Goal: Complete application form: Complete application form

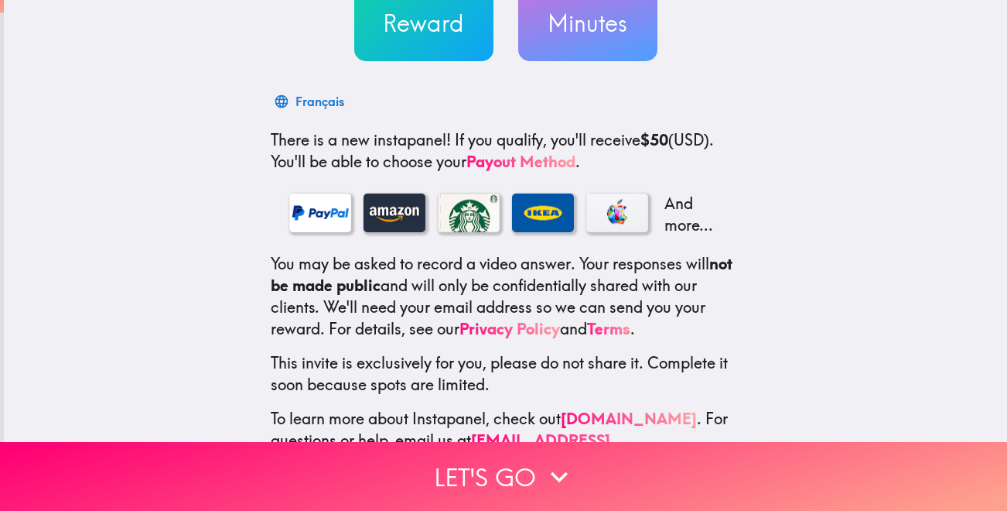
scroll to position [211, 0]
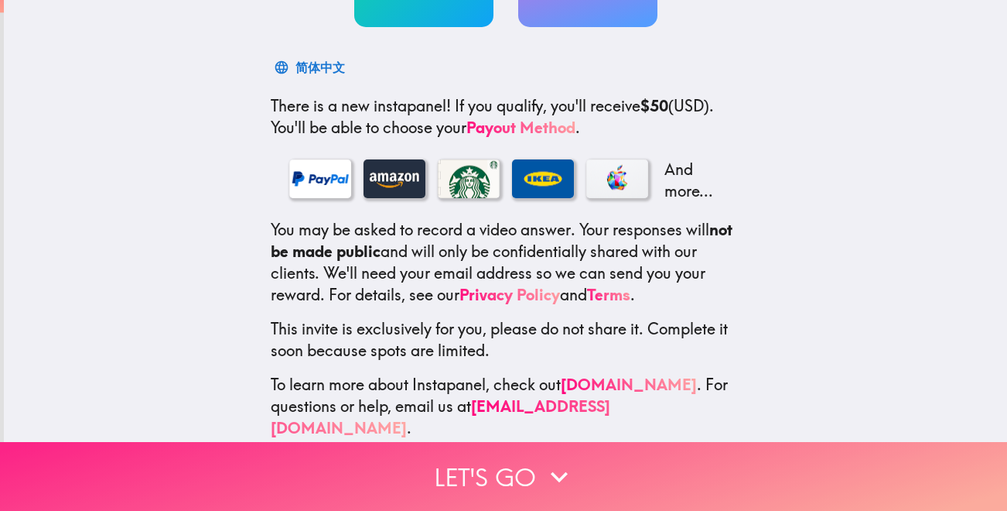
click at [458, 473] on button "Let's go" at bounding box center [503, 476] width 1007 height 69
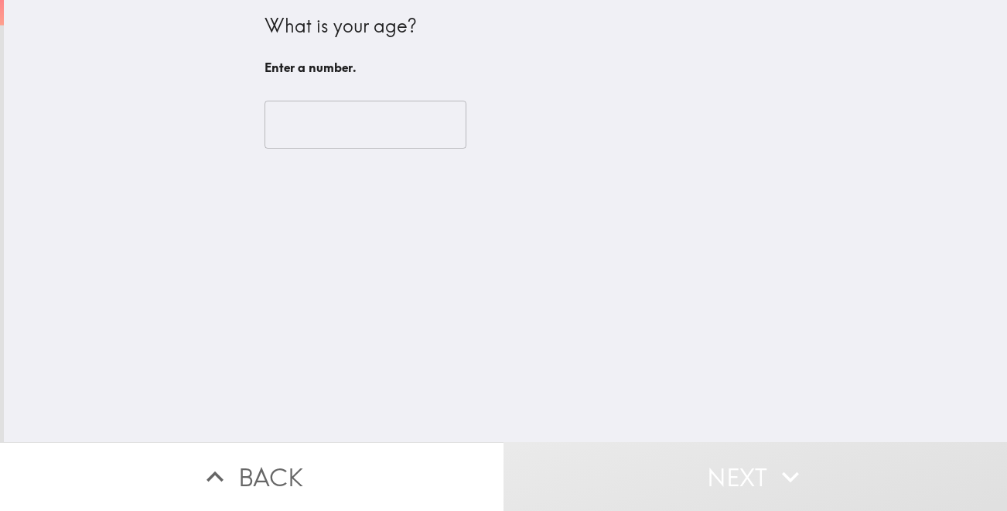
click at [326, 127] on input "number" at bounding box center [366, 125] width 202 height 48
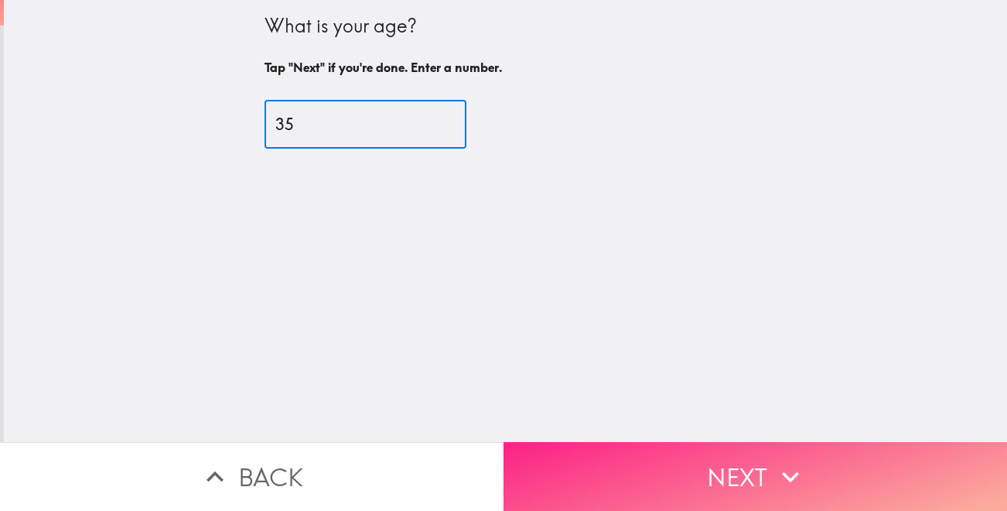
type input "35"
click at [651, 466] on button "Next" at bounding box center [756, 476] width 504 height 69
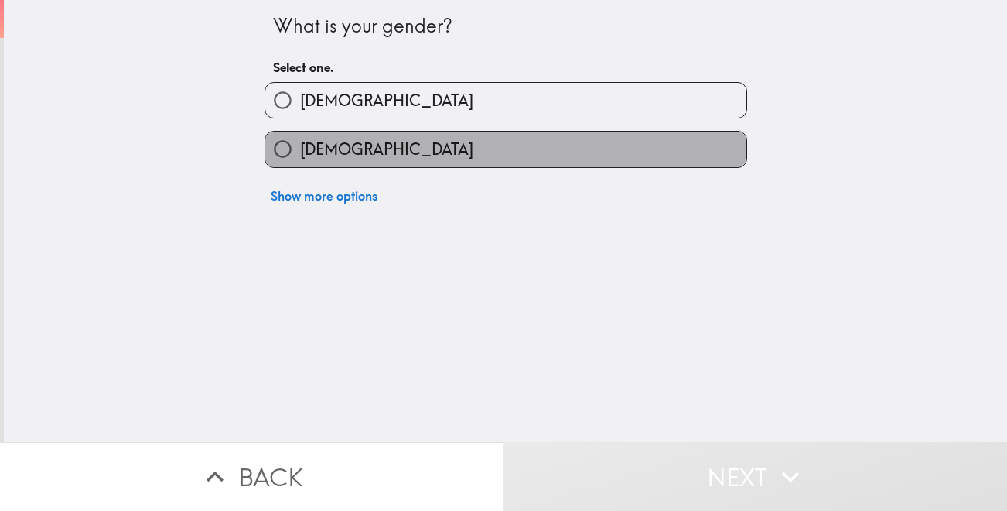
click at [377, 152] on label "[DEMOGRAPHIC_DATA]" at bounding box center [505, 148] width 481 height 35
click at [300, 152] on input "[DEMOGRAPHIC_DATA]" at bounding box center [282, 148] width 35 height 35
radio input "true"
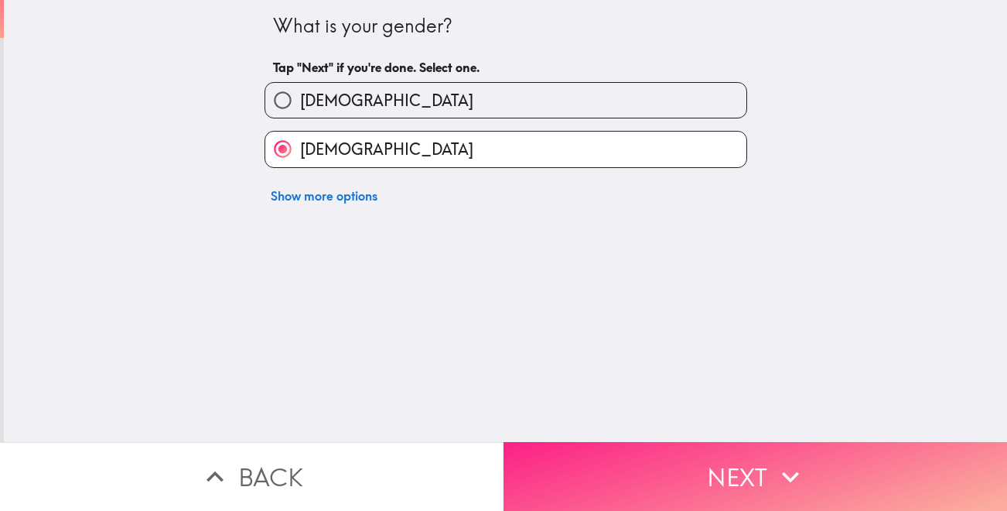
click at [620, 470] on button "Next" at bounding box center [756, 476] width 504 height 69
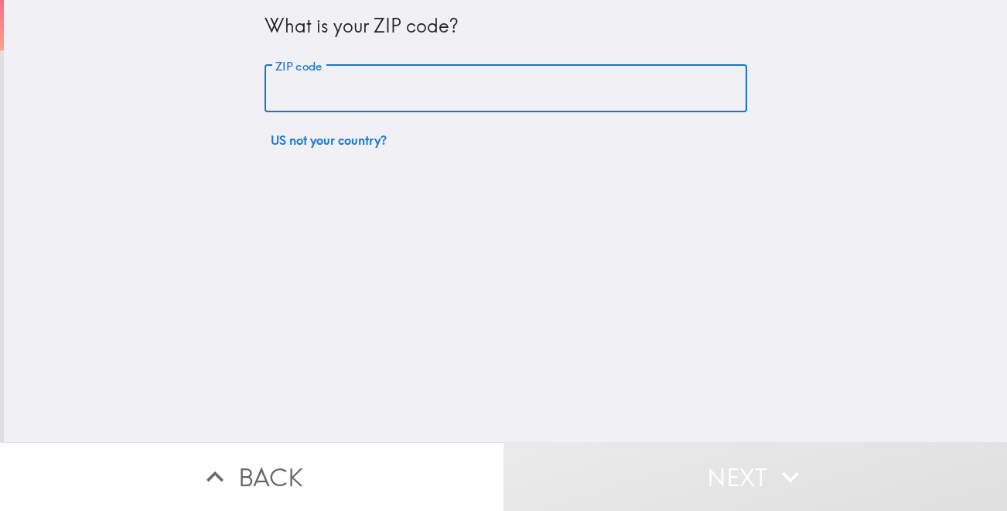
click at [437, 88] on input "ZIP code" at bounding box center [506, 89] width 483 height 48
type input "30346"
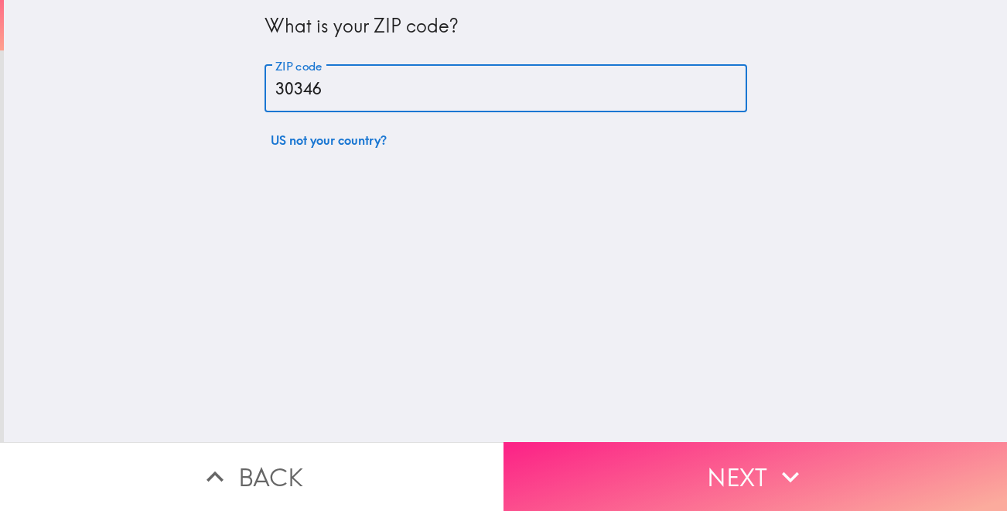
click at [633, 458] on button "Next" at bounding box center [756, 476] width 504 height 69
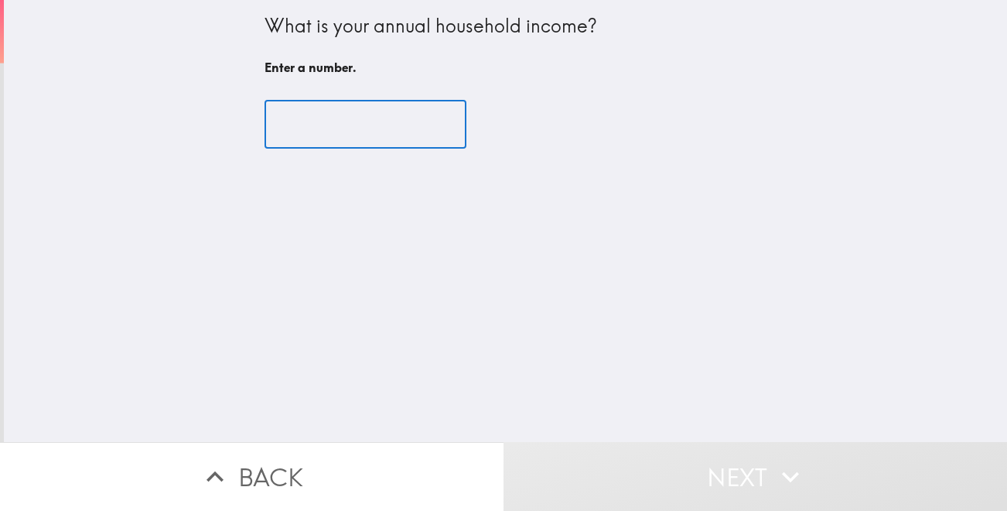
click at [405, 130] on input "number" at bounding box center [366, 125] width 202 height 48
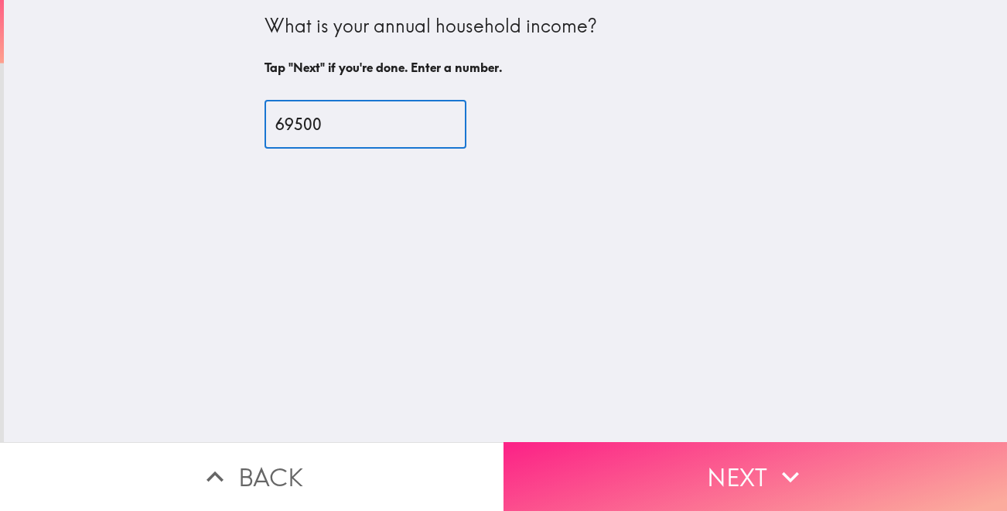
type input "69500"
click at [627, 480] on button "Next" at bounding box center [756, 476] width 504 height 69
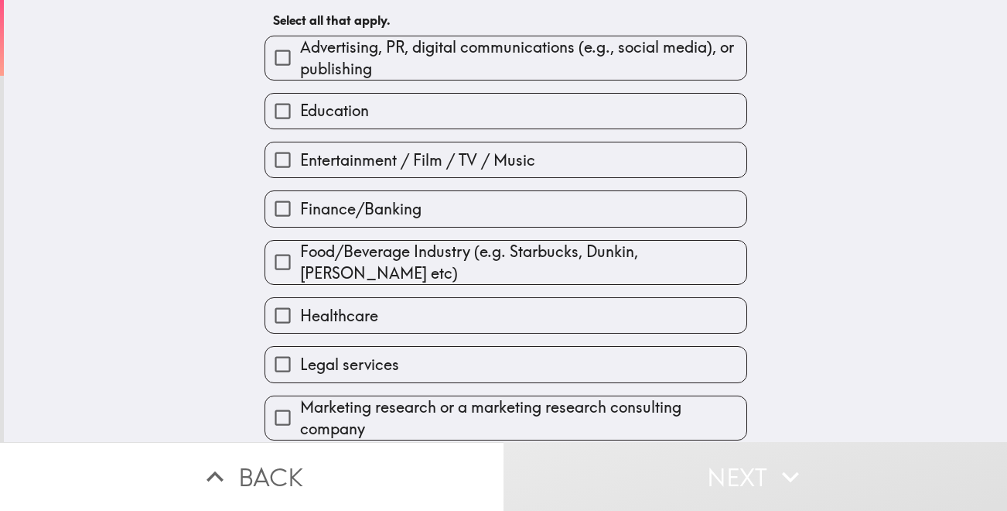
scroll to position [74, 0]
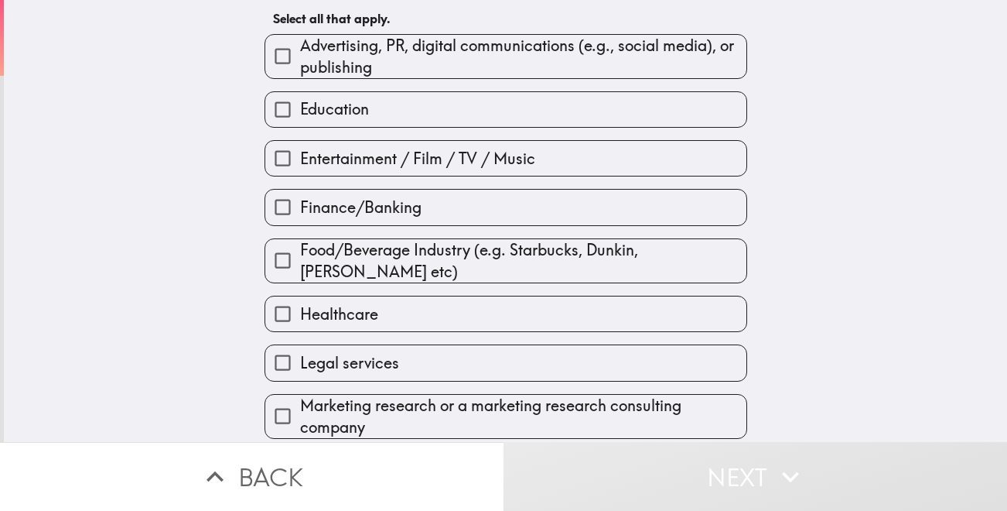
click at [400, 111] on label "Education" at bounding box center [505, 109] width 481 height 35
click at [300, 111] on input "Education" at bounding box center [282, 109] width 35 height 35
checkbox input "true"
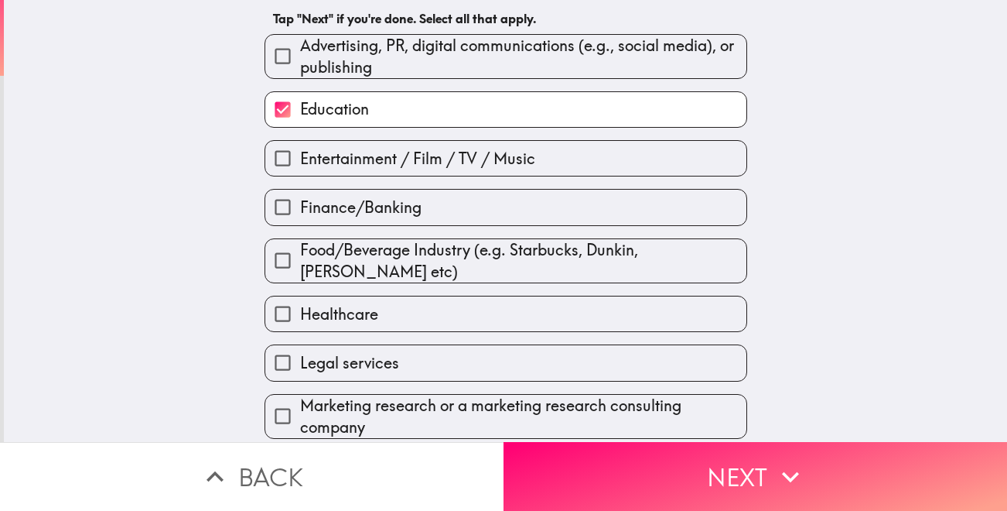
click at [376, 317] on span "Healthcare" at bounding box center [339, 314] width 78 height 22
click at [300, 317] on input "Healthcare" at bounding box center [282, 313] width 35 height 35
checkbox input "true"
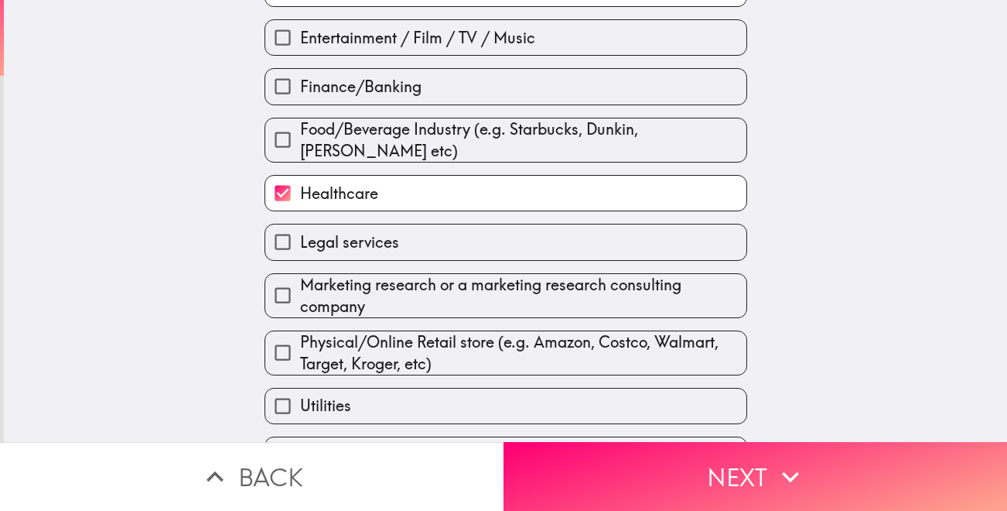
scroll to position [285, 0]
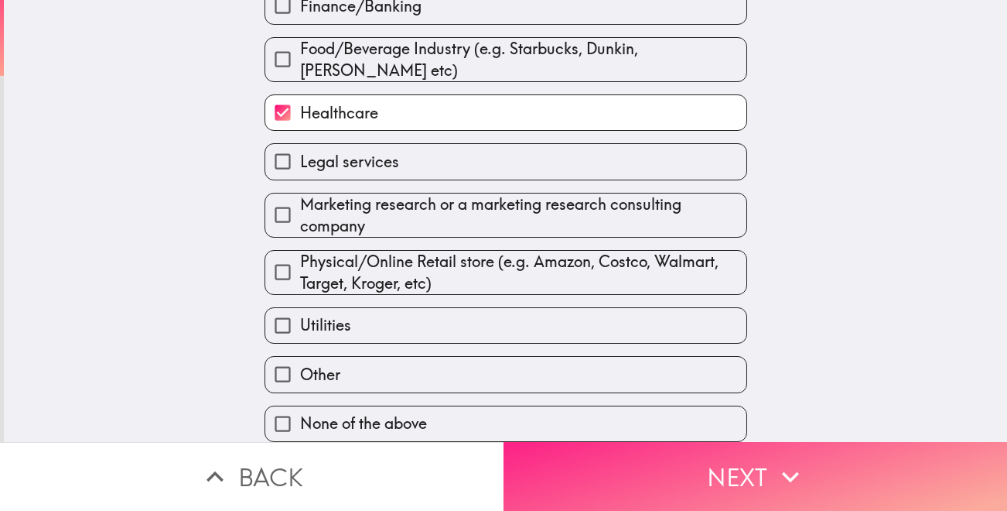
click at [674, 485] on button "Next" at bounding box center [756, 476] width 504 height 69
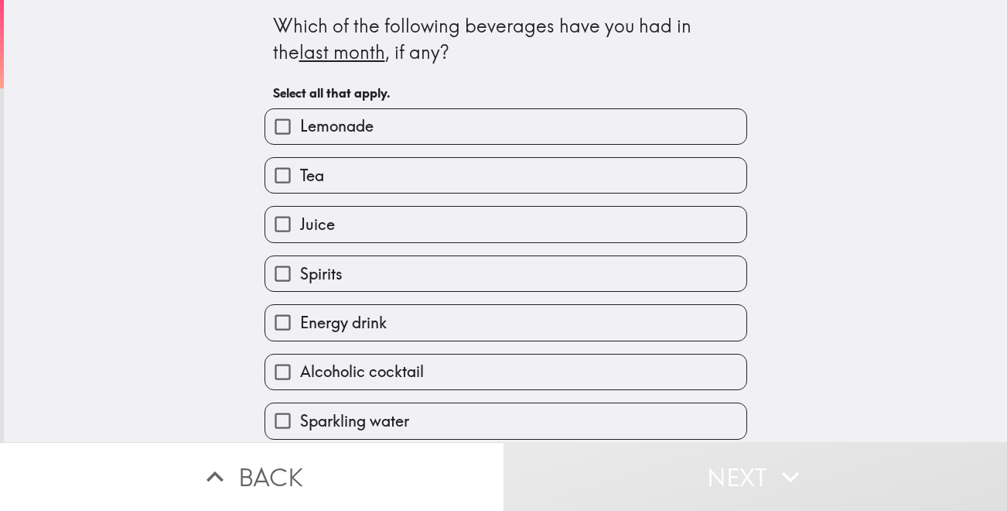
click at [389, 127] on label "Lemonade" at bounding box center [505, 126] width 481 height 35
click at [300, 127] on input "Lemonade" at bounding box center [282, 126] width 35 height 35
checkbox input "true"
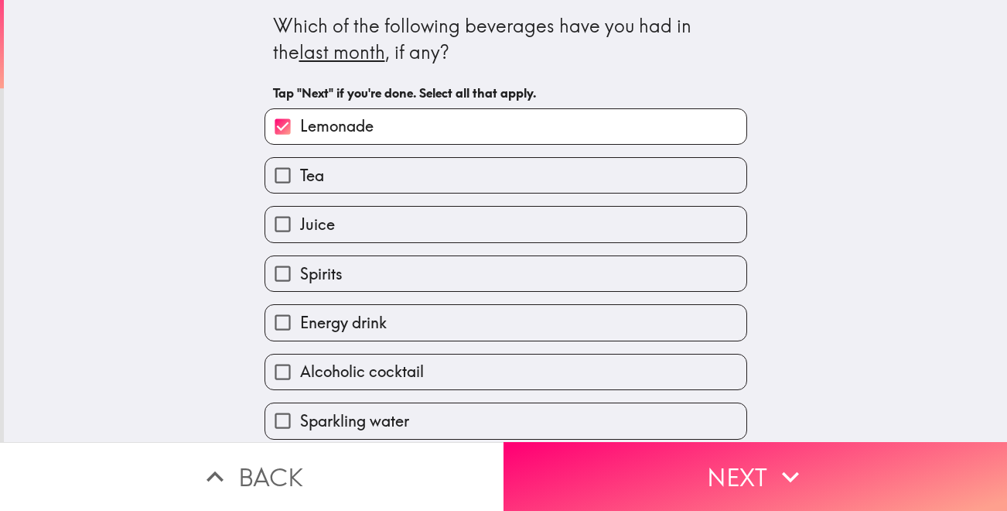
click at [333, 185] on label "Tea" at bounding box center [505, 175] width 481 height 35
click at [300, 185] on input "Tea" at bounding box center [282, 175] width 35 height 35
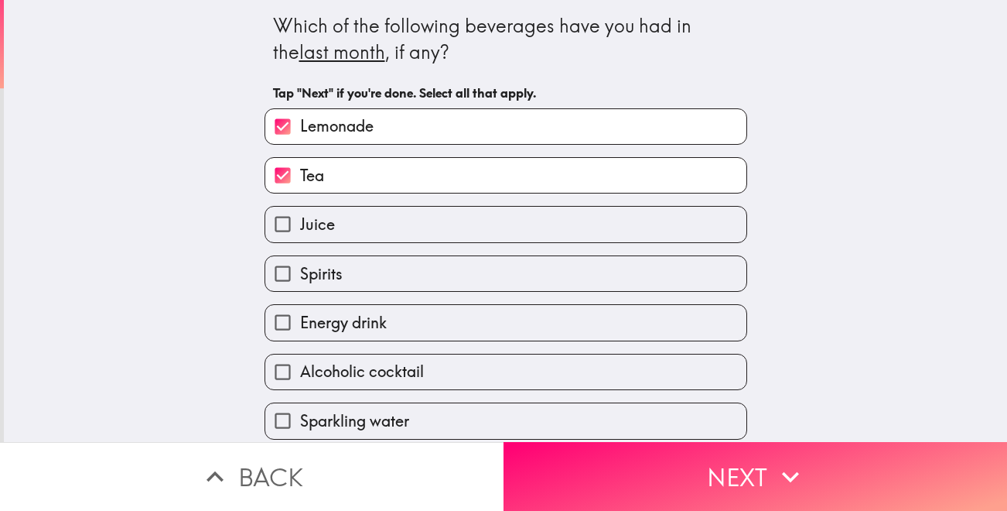
click at [287, 176] on input "Tea" at bounding box center [282, 175] width 35 height 35
checkbox input "false"
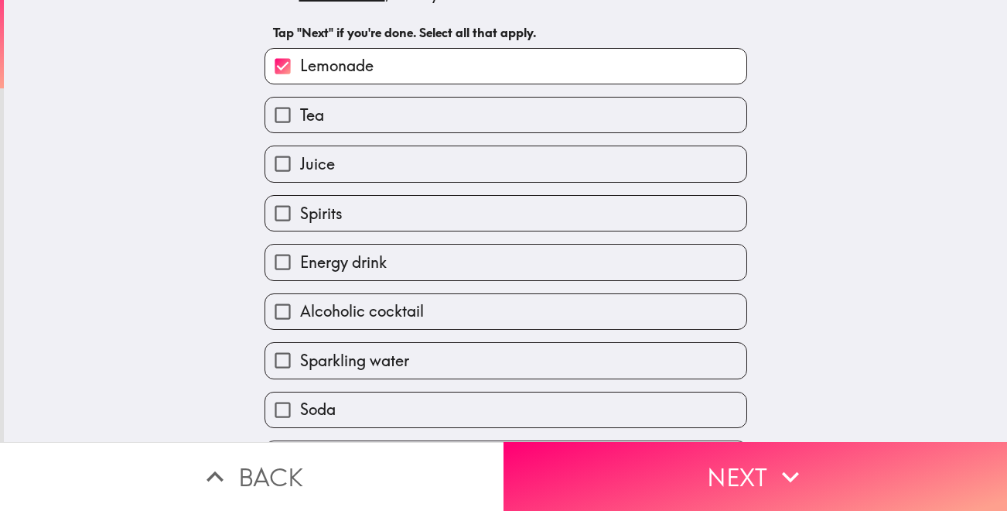
scroll to position [89, 0]
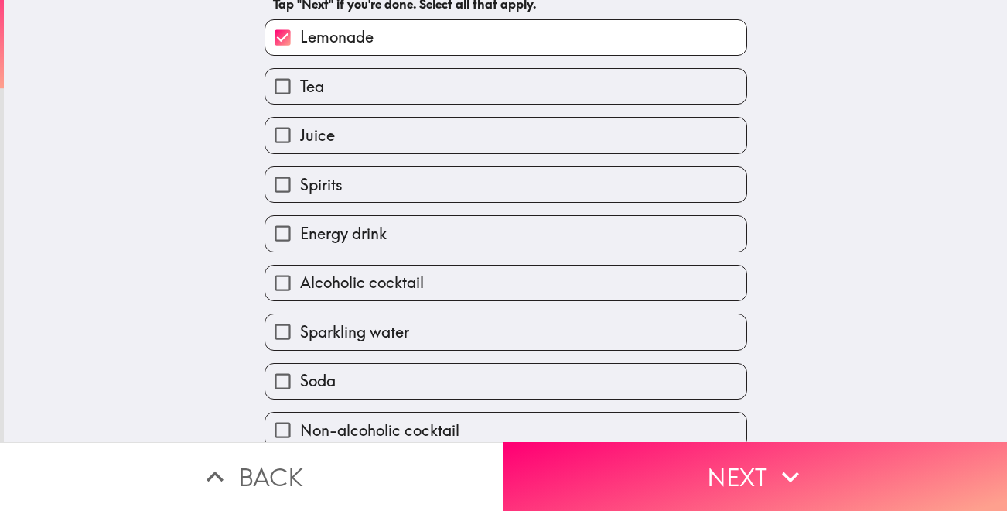
click at [287, 185] on input "Spirits" at bounding box center [282, 184] width 35 height 35
checkbox input "true"
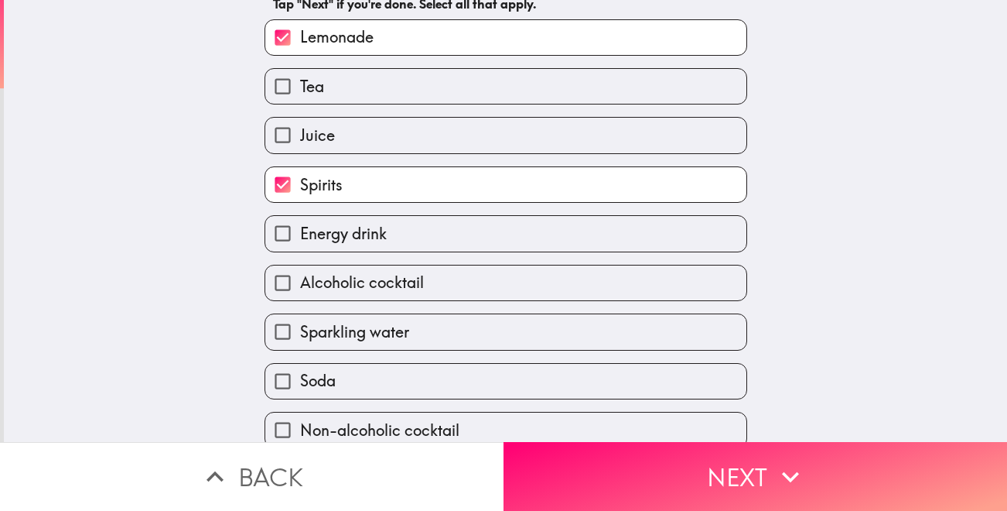
click at [286, 242] on input "Energy drink" at bounding box center [282, 233] width 35 height 35
checkbox input "true"
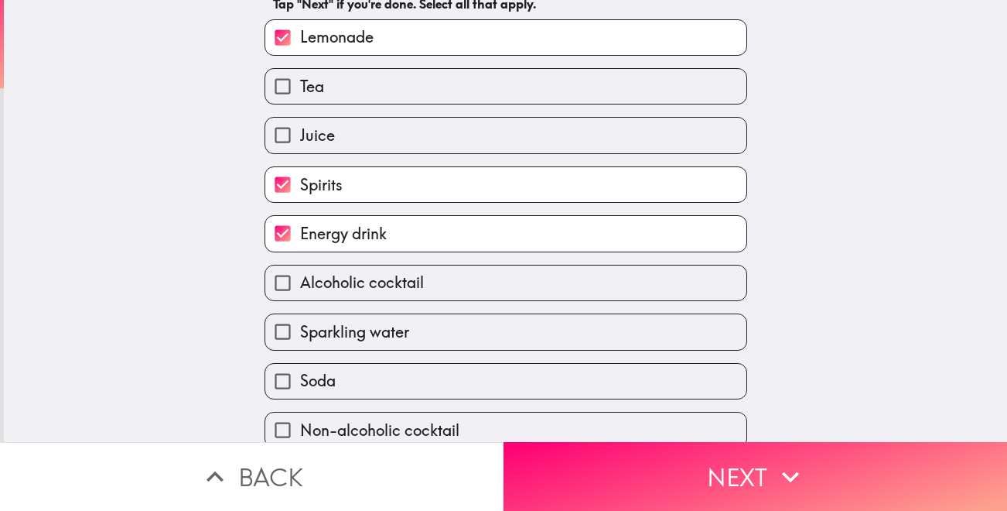
click at [286, 289] on input "Alcoholic cocktail" at bounding box center [282, 282] width 35 height 35
checkbox input "true"
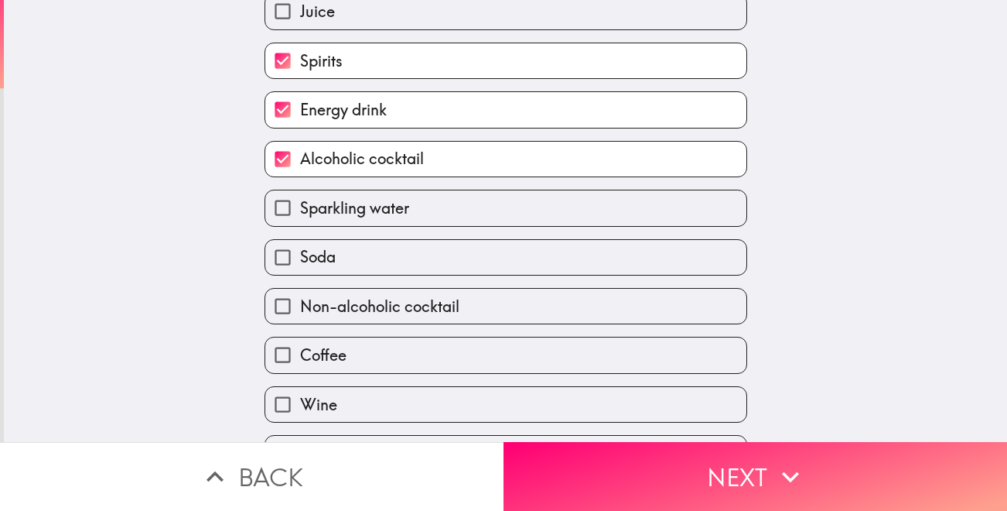
scroll to position [282, 0]
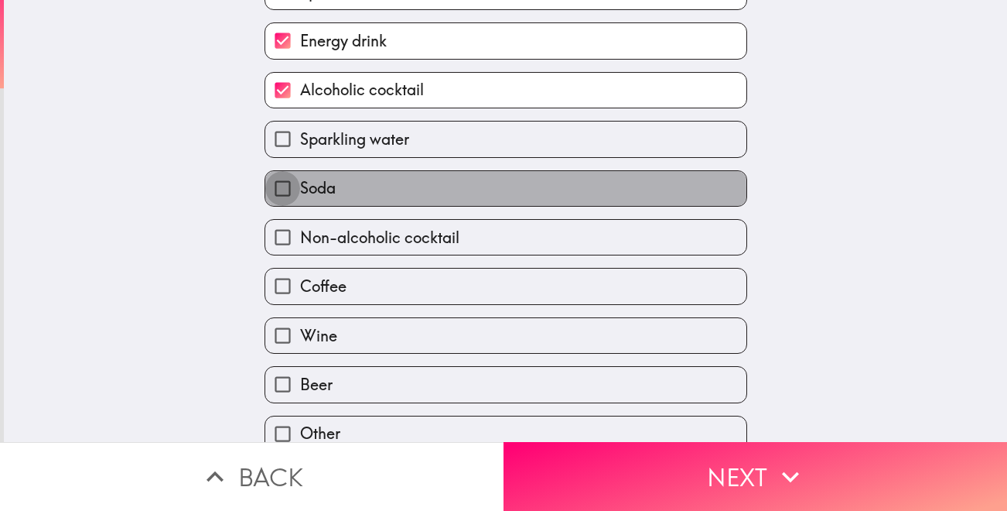
click at [278, 198] on input "Soda" at bounding box center [282, 188] width 35 height 35
checkbox input "true"
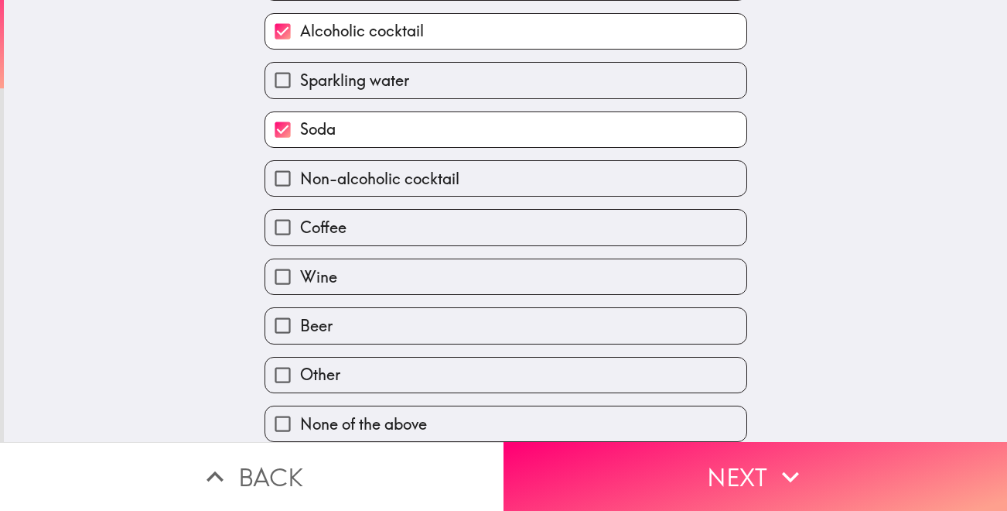
scroll to position [351, 0]
click at [281, 217] on input "Coffee" at bounding box center [282, 227] width 35 height 35
checkbox input "true"
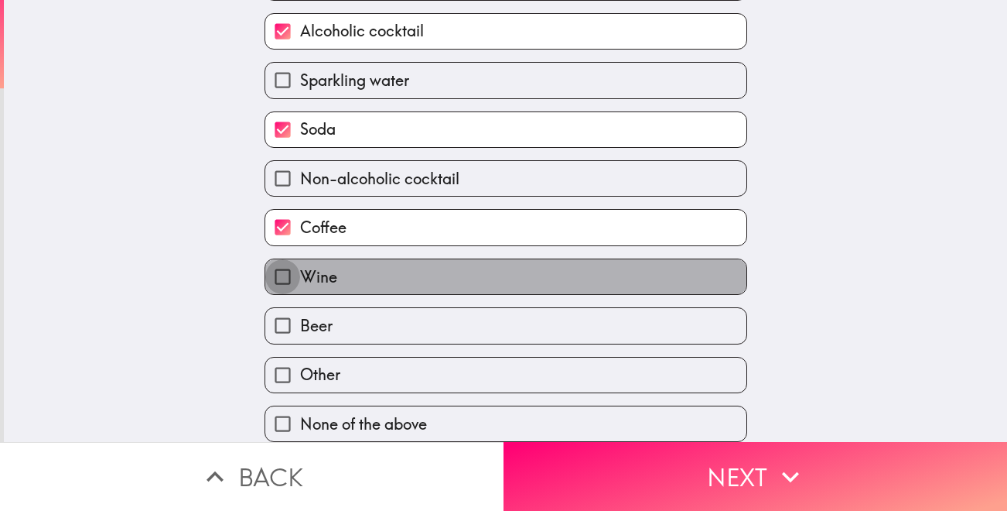
click at [282, 274] on input "Wine" at bounding box center [282, 276] width 35 height 35
checkbox input "true"
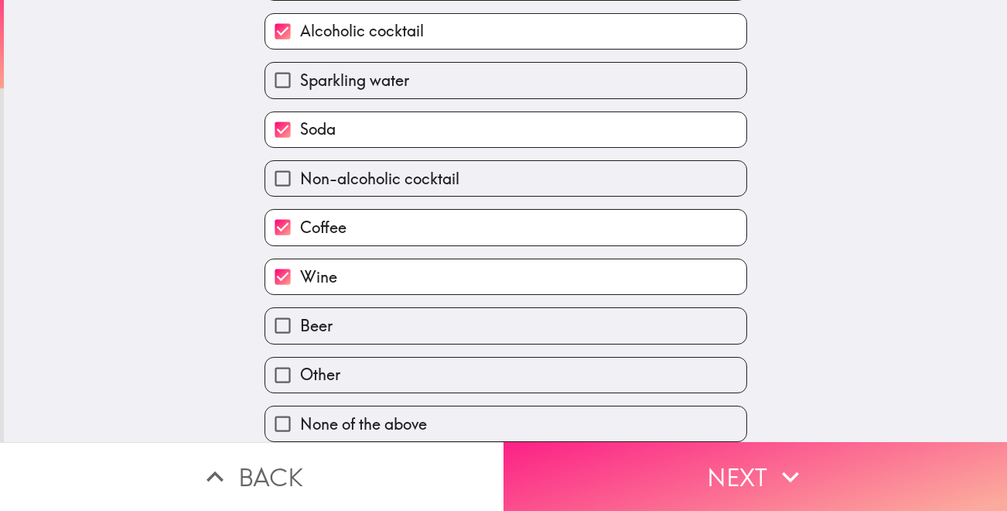
click at [680, 466] on button "Next" at bounding box center [756, 476] width 504 height 69
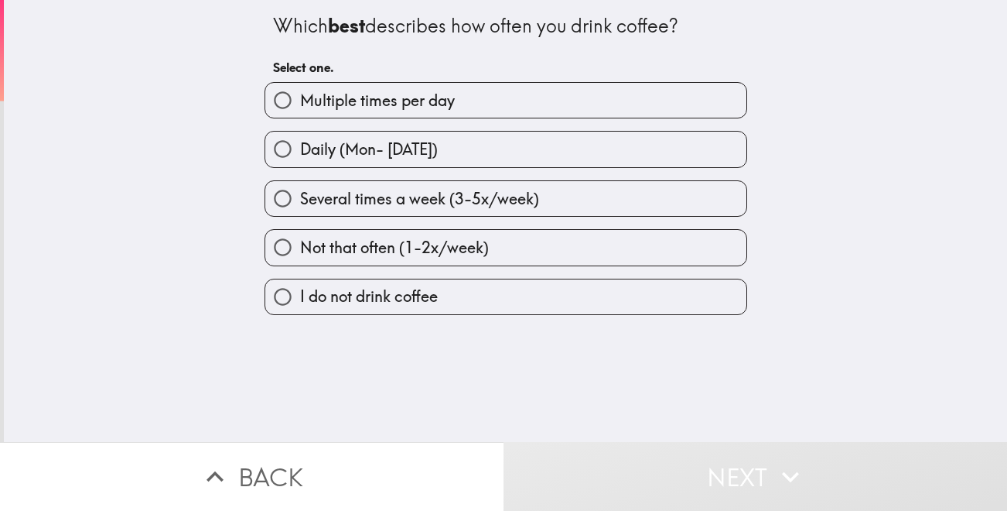
click at [384, 213] on label "Several times a week (3-5x/week)" at bounding box center [505, 198] width 481 height 35
click at [300, 213] on input "Several times a week (3-5x/week)" at bounding box center [282, 198] width 35 height 35
radio input "true"
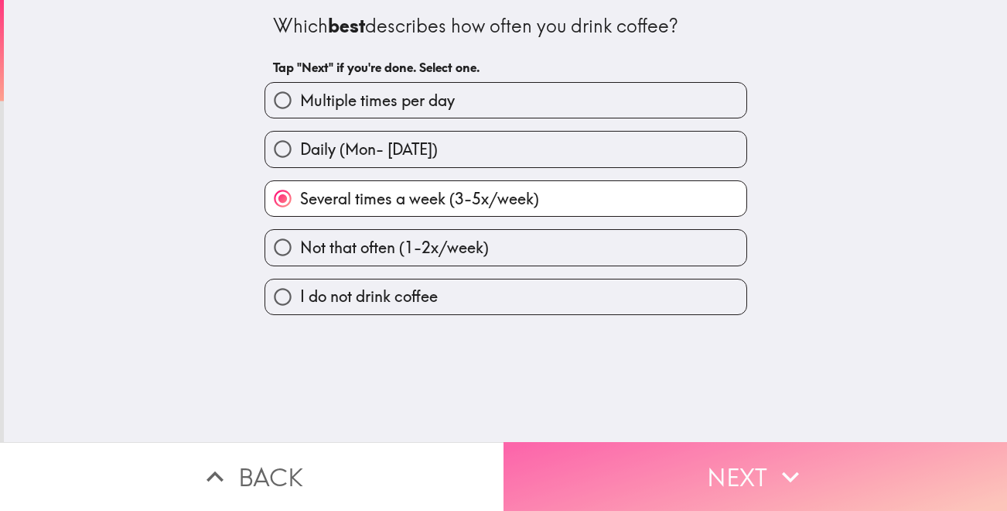
click at [678, 477] on button "Next" at bounding box center [756, 476] width 504 height 69
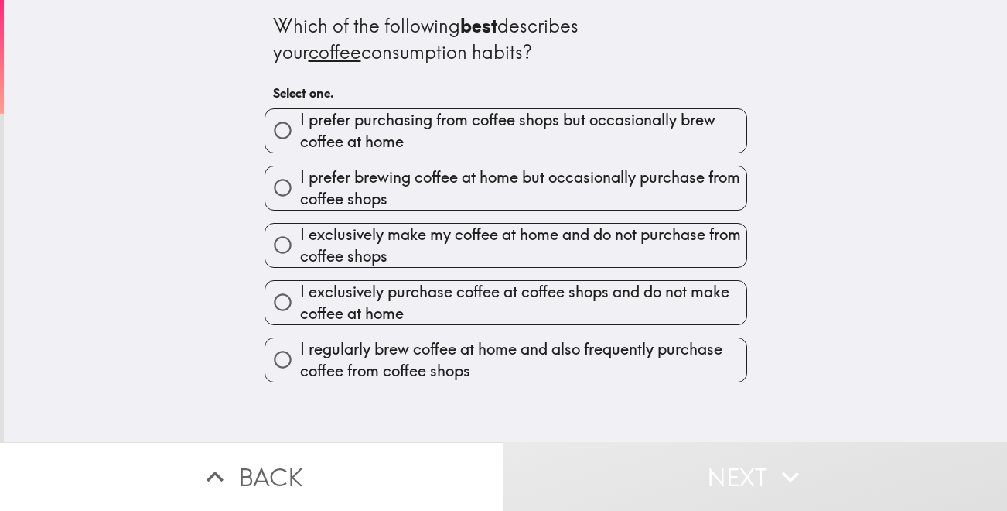
click at [407, 186] on span "I prefer brewing coffee at home but occasionally purchase from coffee shops" at bounding box center [523, 187] width 446 height 43
click at [300, 186] on input "I prefer brewing coffee at home but occasionally purchase from coffee shops" at bounding box center [282, 187] width 35 height 35
radio input "true"
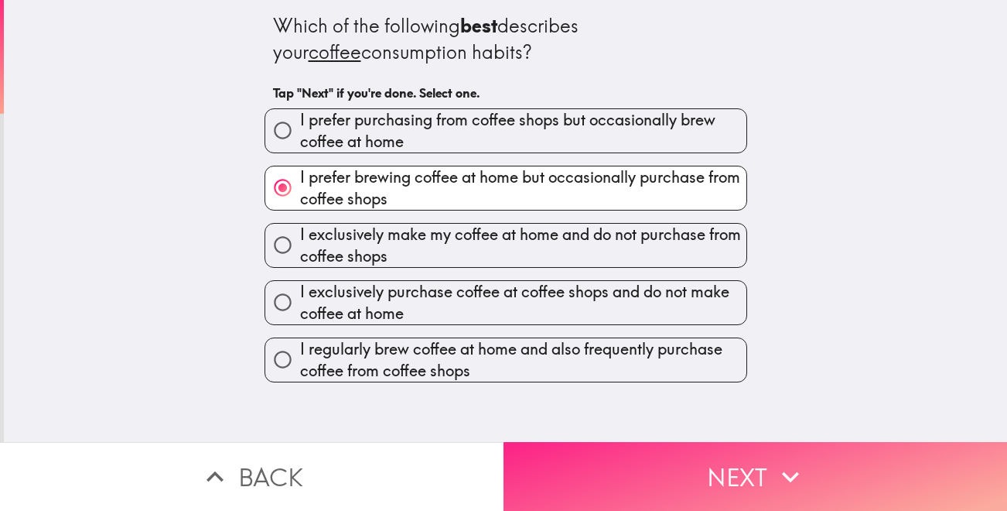
click at [641, 473] on button "Next" at bounding box center [756, 476] width 504 height 69
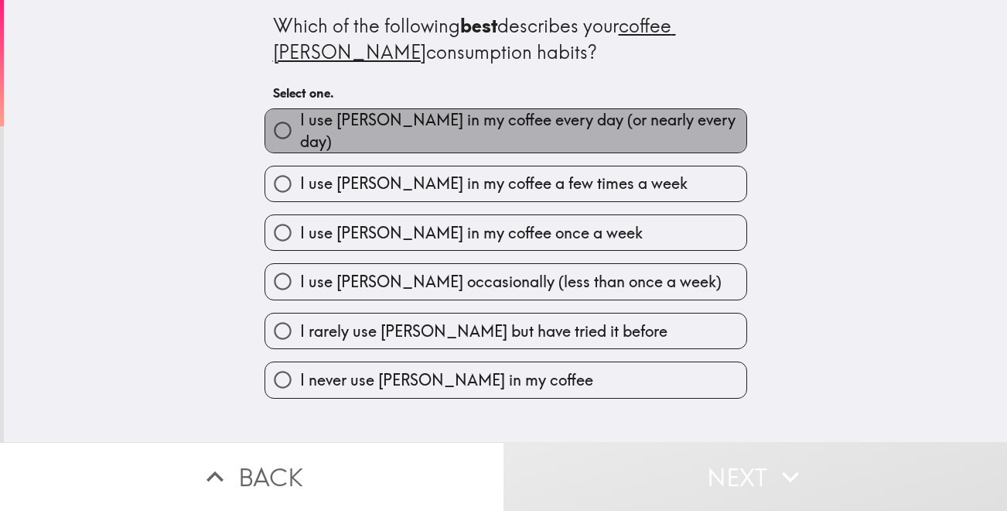
click at [493, 135] on span "I use [PERSON_NAME] in my coffee every day (or nearly every day)" at bounding box center [523, 130] width 446 height 43
click at [300, 135] on input "I use [PERSON_NAME] in my coffee every day (or nearly every day)" at bounding box center [282, 130] width 35 height 35
radio input "true"
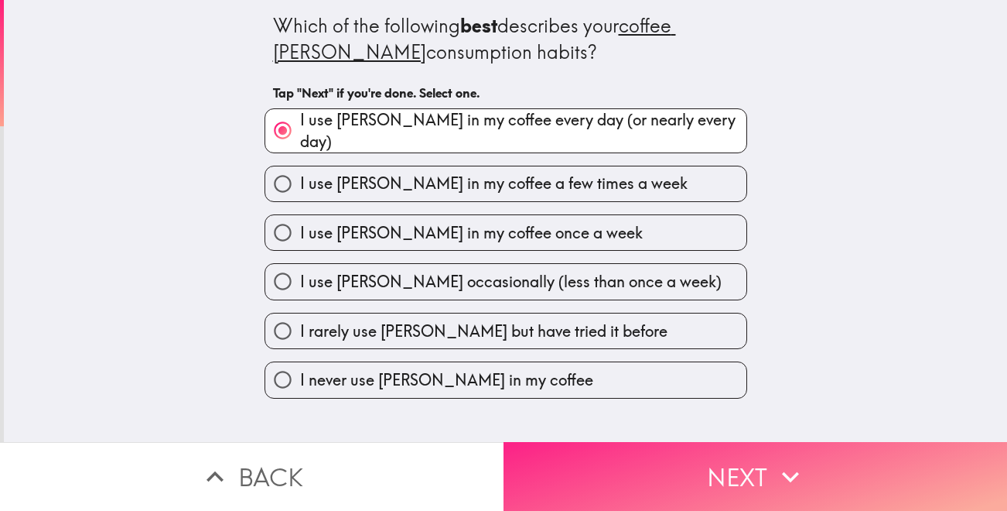
click at [637, 479] on button "Next" at bounding box center [756, 476] width 504 height 69
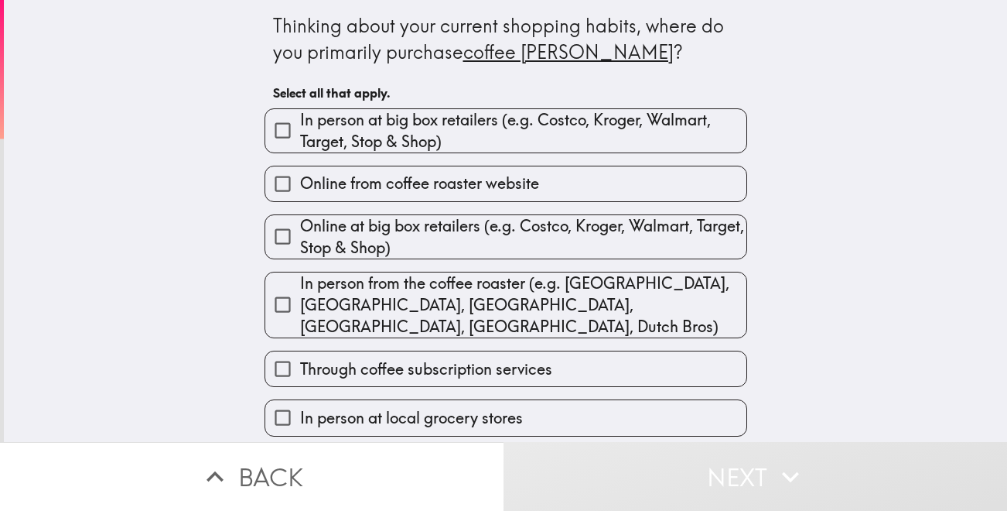
click at [275, 128] on input "In person at big box retailers (e.g. Costco, Kroger, Walmart, Target, Stop & Sh…" at bounding box center [282, 130] width 35 height 35
checkbox input "true"
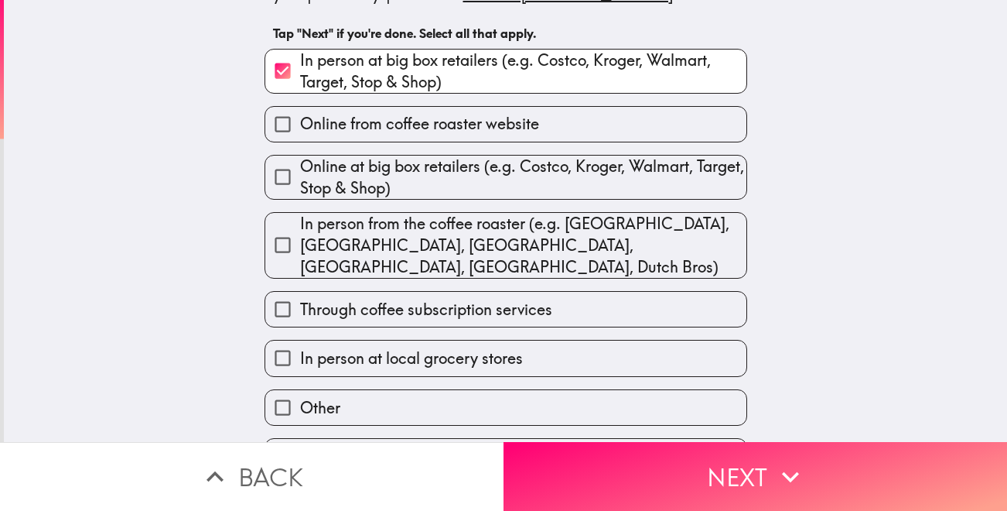
scroll to position [77, 0]
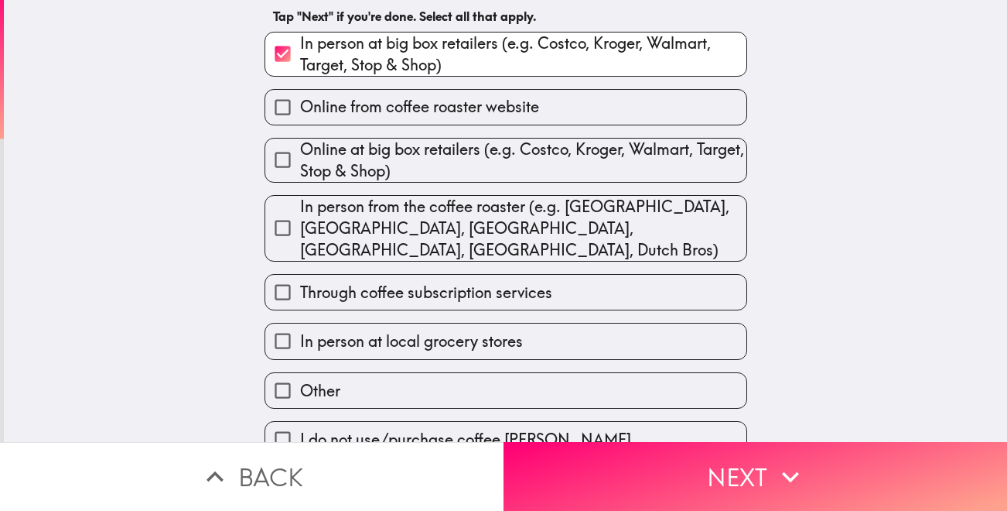
click at [282, 161] on input "Online at big box retailers (e.g. Costco, Kroger, Walmart, Target, Stop & Shop)" at bounding box center [282, 159] width 35 height 35
checkbox input "true"
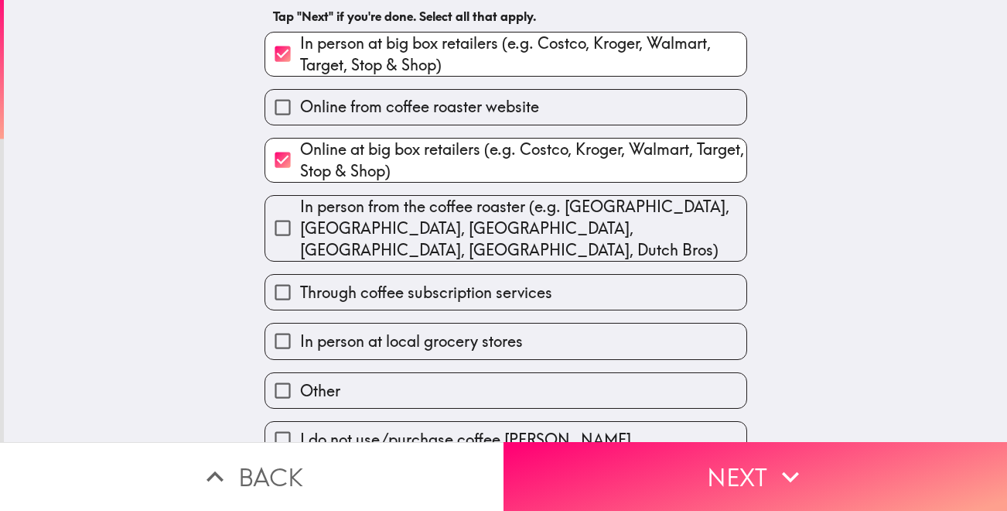
click at [283, 374] on input "Other" at bounding box center [282, 390] width 35 height 35
checkbox input "true"
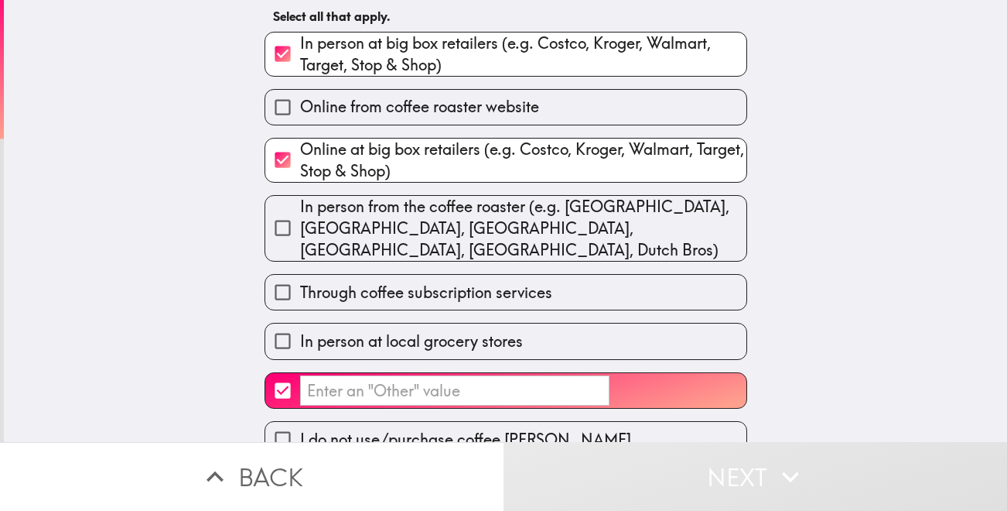
click at [464, 377] on input "​" at bounding box center [454, 390] width 309 height 30
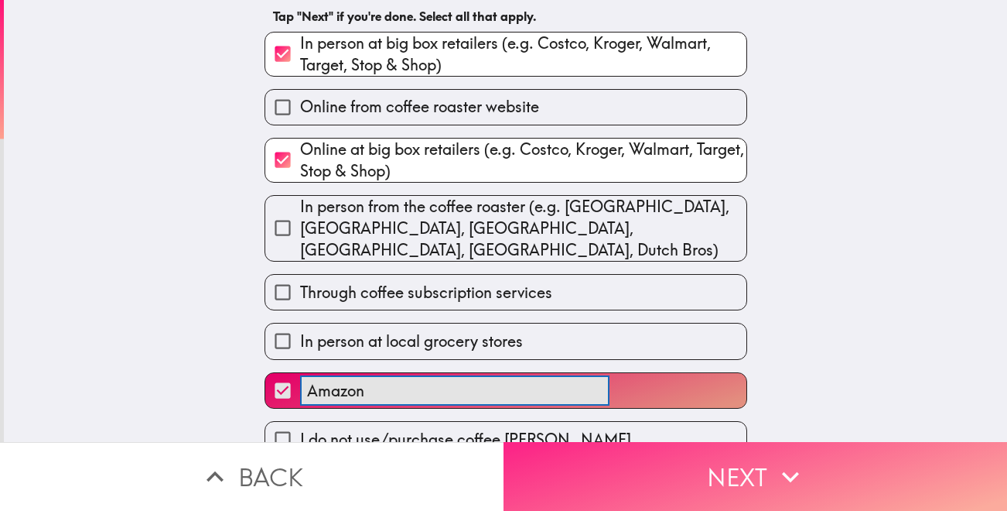
type input "Amazon"
click at [606, 476] on button "Next" at bounding box center [756, 476] width 504 height 69
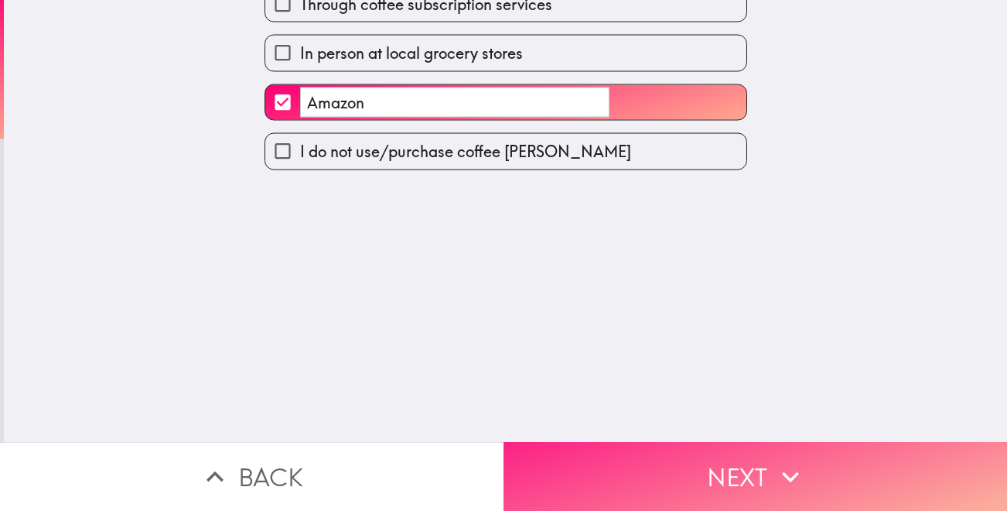
scroll to position [0, 0]
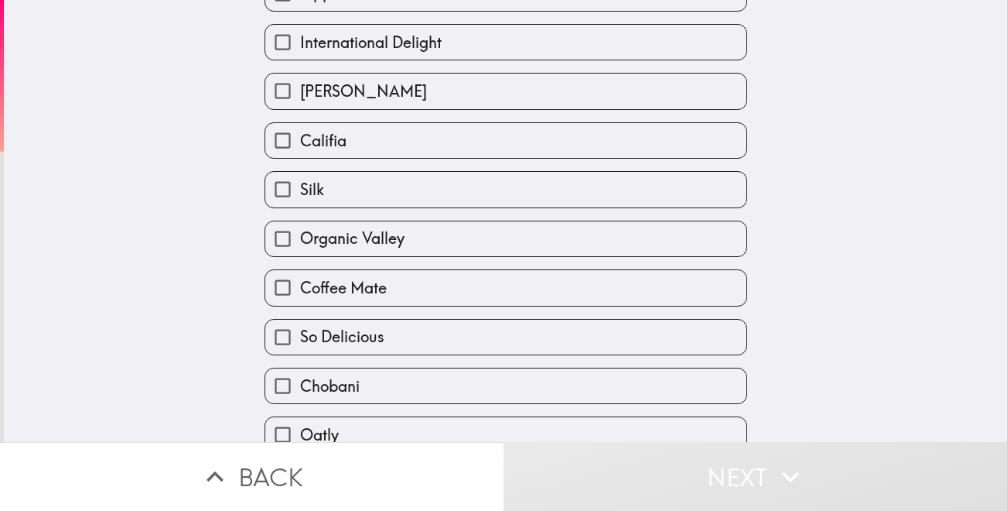
scroll to position [136, 0]
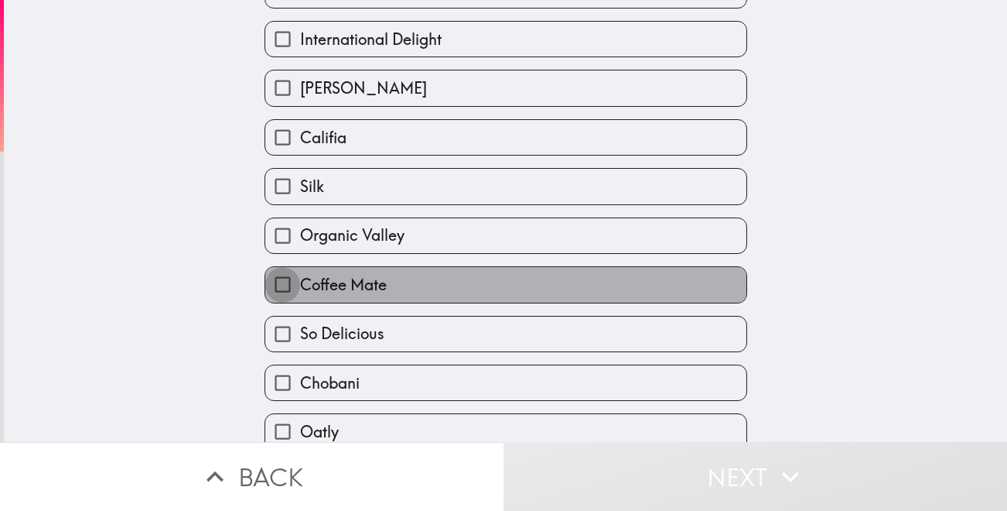
click at [281, 291] on input "Coffee Mate" at bounding box center [282, 284] width 35 height 35
checkbox input "true"
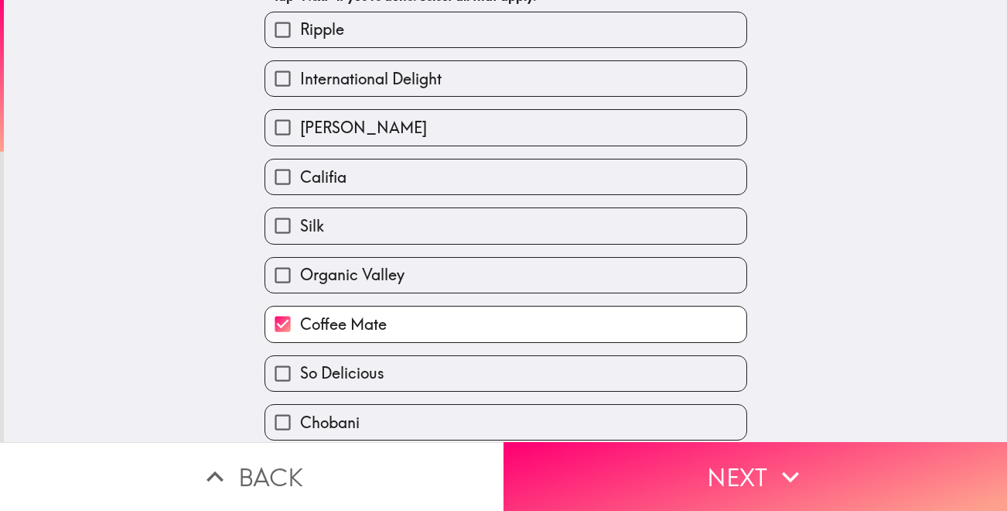
scroll to position [202, 0]
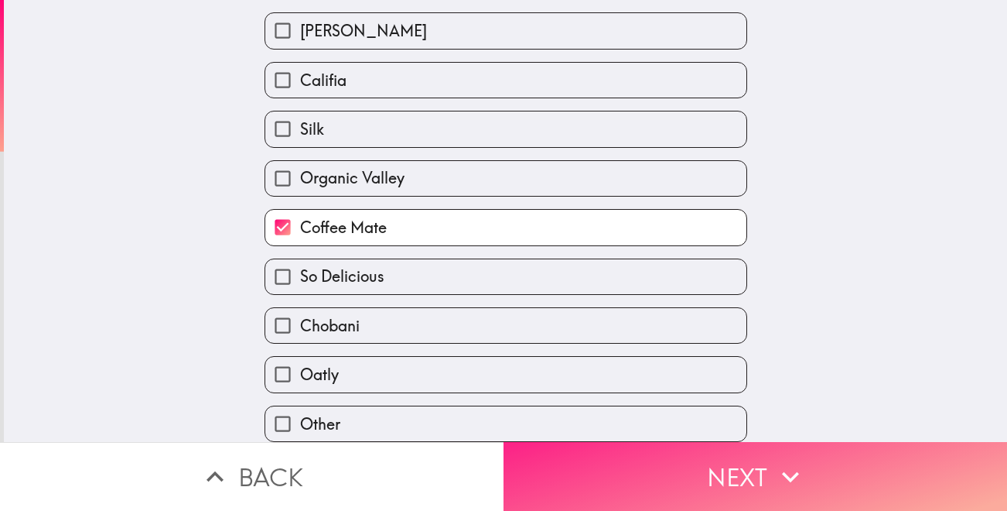
click at [617, 470] on button "Next" at bounding box center [756, 476] width 504 height 69
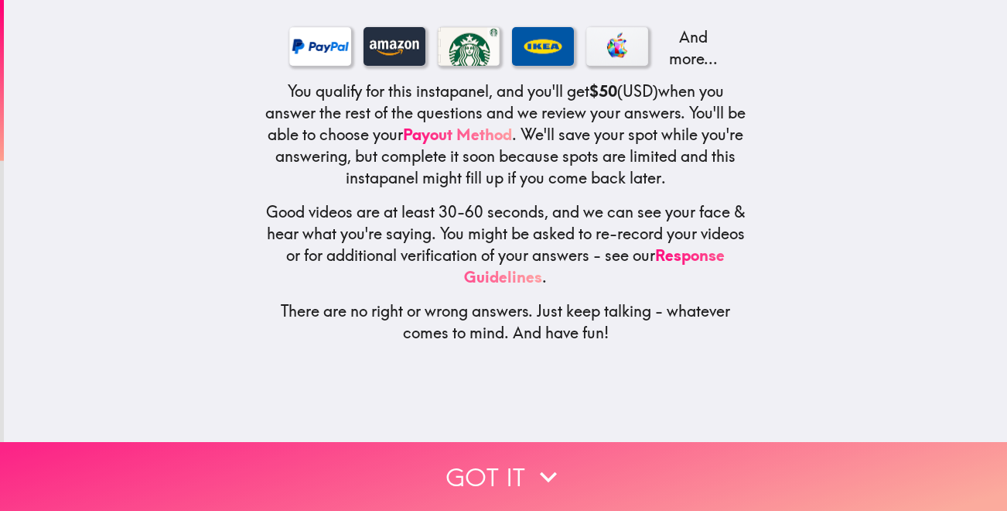
scroll to position [0, 0]
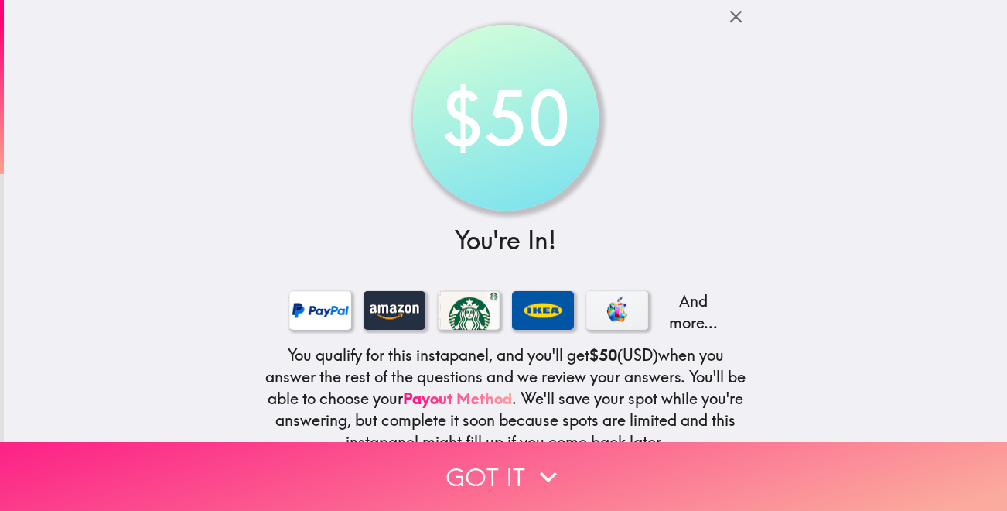
click at [513, 476] on button "Got it" at bounding box center [503, 476] width 1007 height 69
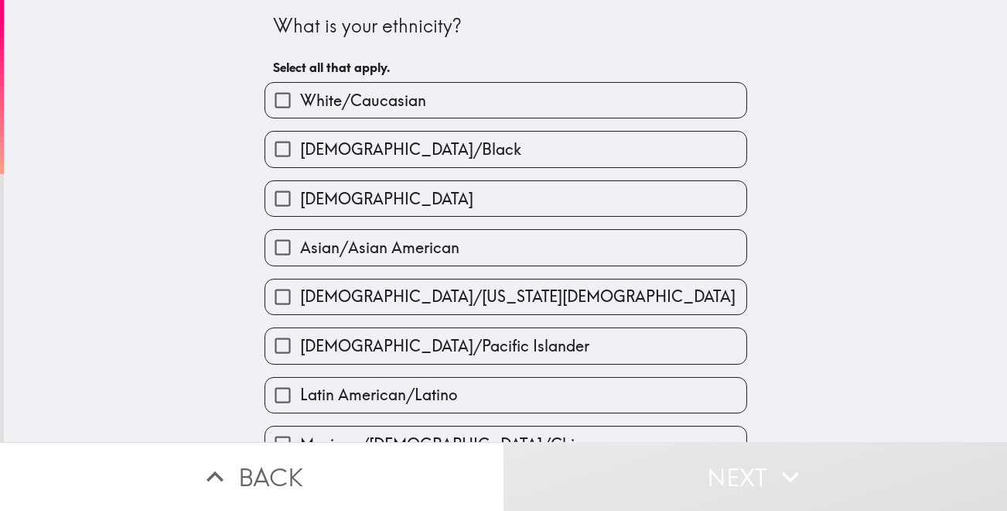
click at [396, 152] on span "[DEMOGRAPHIC_DATA]/Black" at bounding box center [410, 149] width 221 height 22
click at [300, 152] on input "[DEMOGRAPHIC_DATA]/Black" at bounding box center [282, 148] width 35 height 35
checkbox input "true"
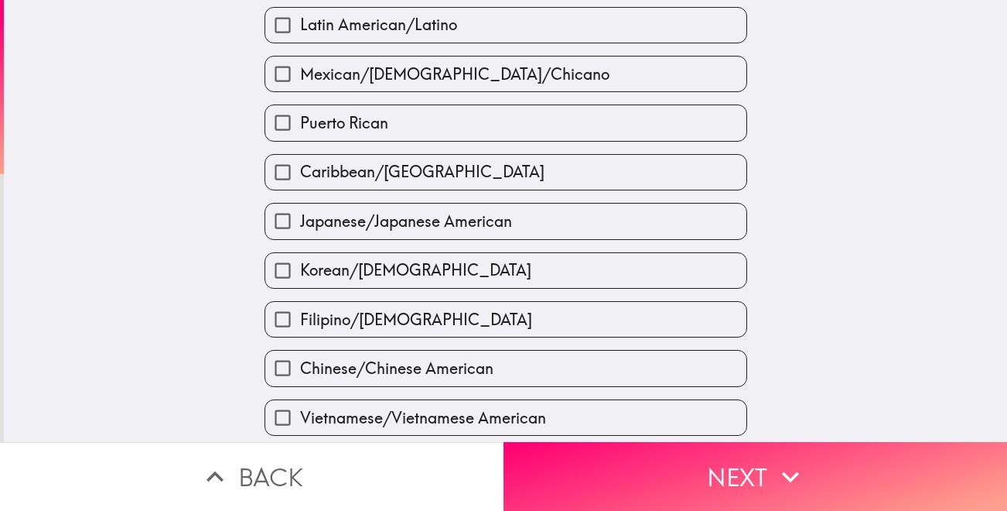
scroll to position [371, 0]
click at [466, 181] on span "Caribbean/[GEOGRAPHIC_DATA]" at bounding box center [422, 170] width 244 height 22
click at [300, 183] on input "Caribbean/[GEOGRAPHIC_DATA]" at bounding box center [282, 170] width 35 height 35
checkbox input "true"
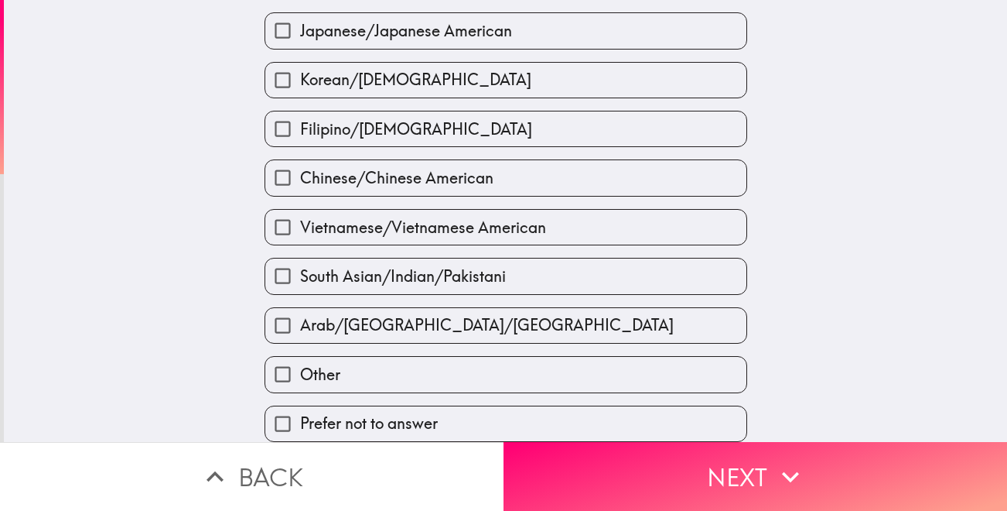
scroll to position [575, 0]
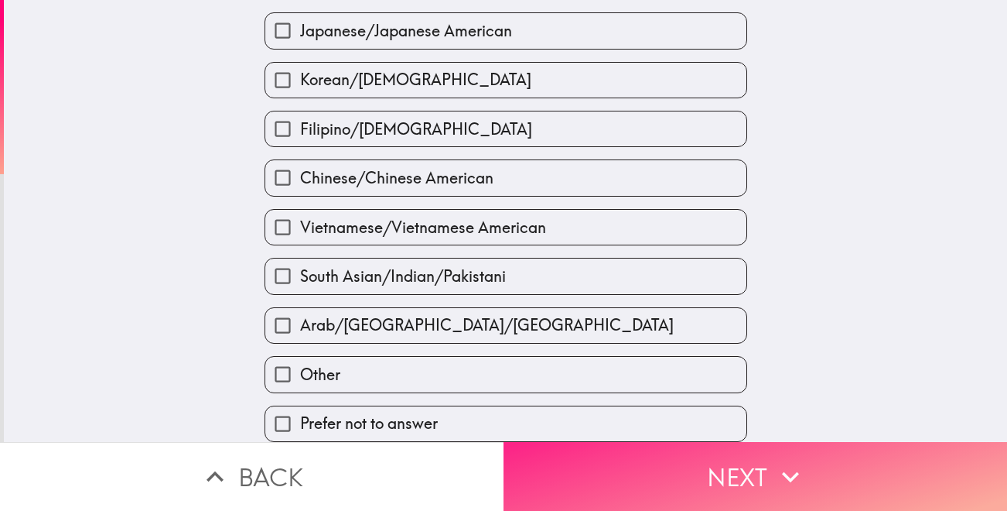
click at [614, 470] on button "Next" at bounding box center [756, 476] width 504 height 69
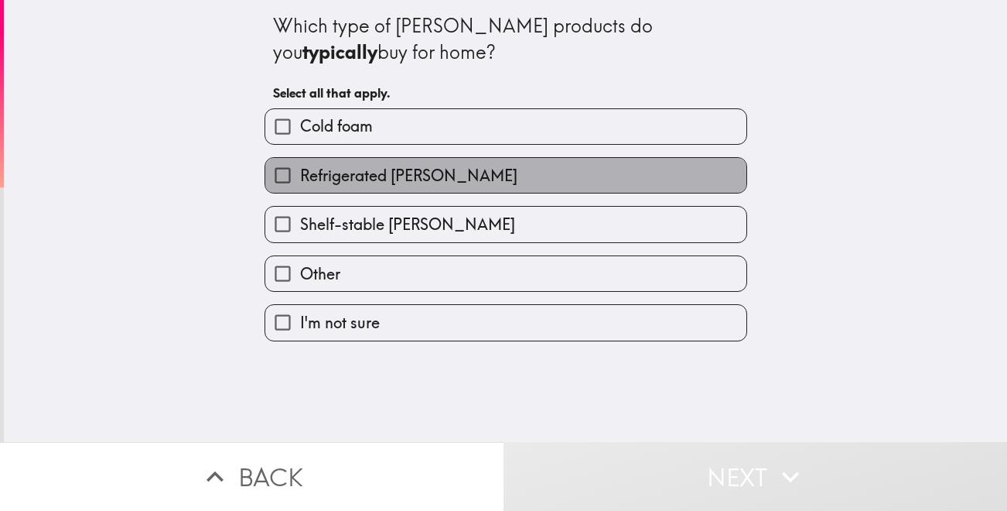
click at [384, 177] on span "Refrigerated [PERSON_NAME]" at bounding box center [408, 176] width 217 height 22
click at [300, 177] on input "Refrigerated [PERSON_NAME]" at bounding box center [282, 175] width 35 height 35
checkbox input "true"
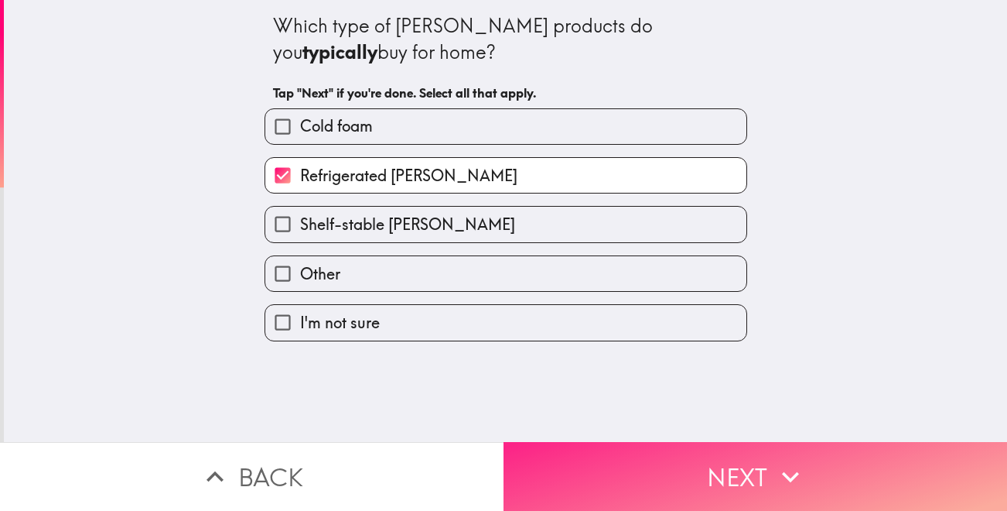
click at [602, 478] on button "Next" at bounding box center [756, 476] width 504 height 69
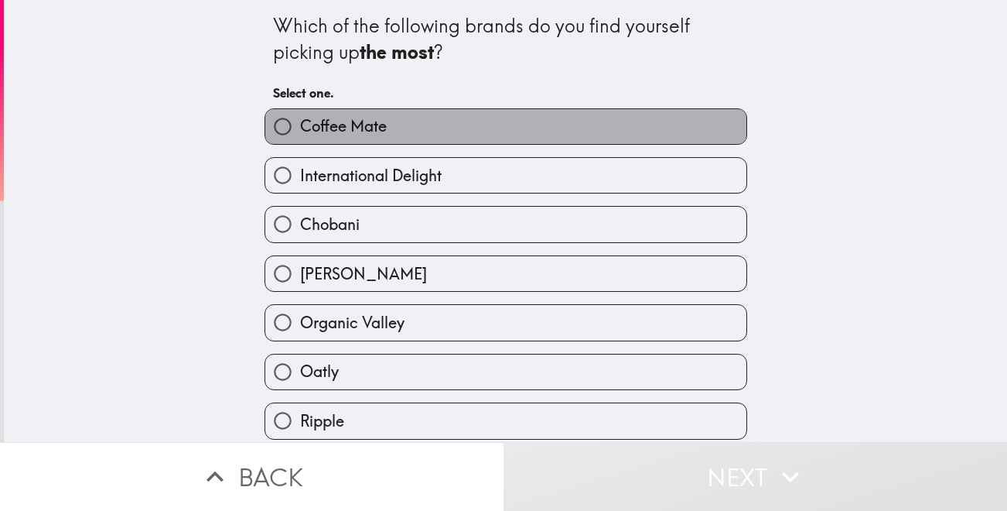
click at [449, 130] on label "Coffee Mate" at bounding box center [505, 126] width 481 height 35
click at [300, 130] on input "Coffee Mate" at bounding box center [282, 126] width 35 height 35
radio input "true"
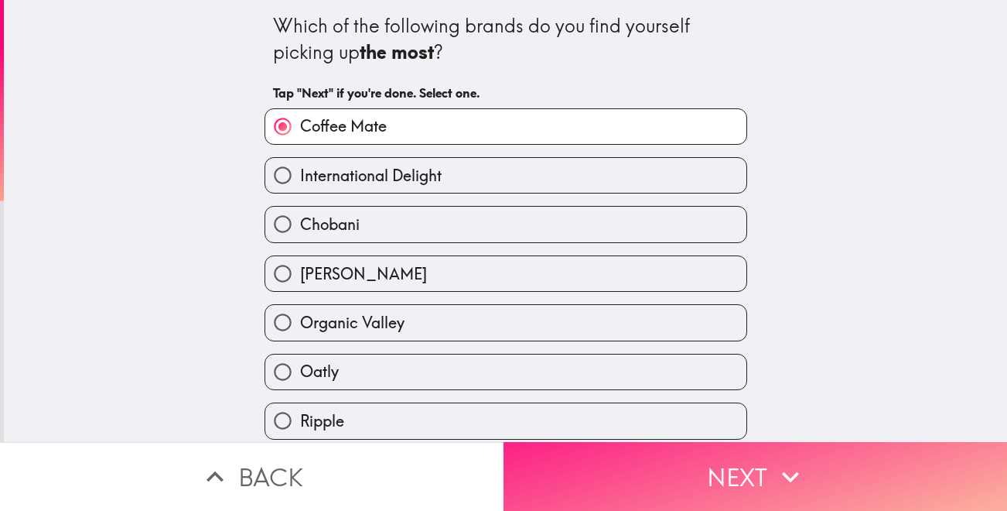
click at [640, 481] on button "Next" at bounding box center [756, 476] width 504 height 69
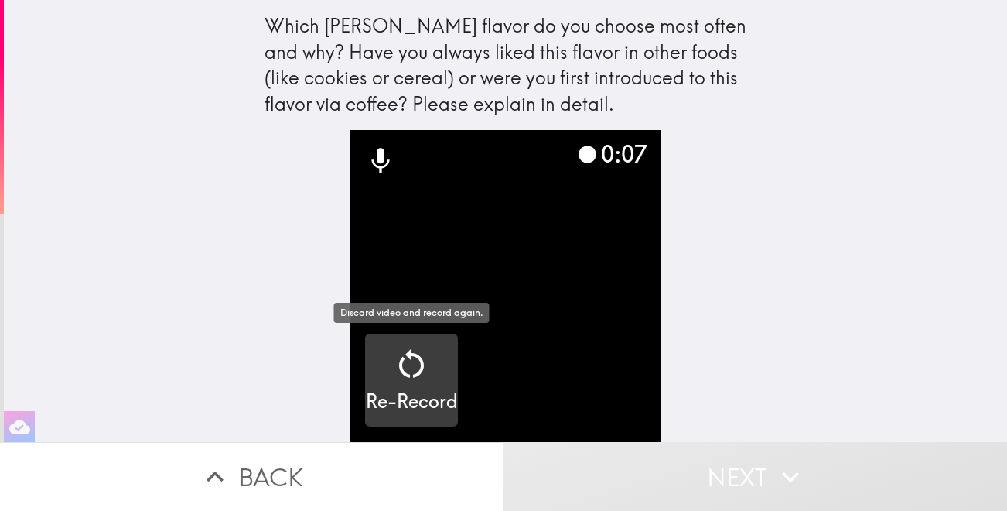
click at [393, 381] on icon "button" at bounding box center [411, 363] width 37 height 37
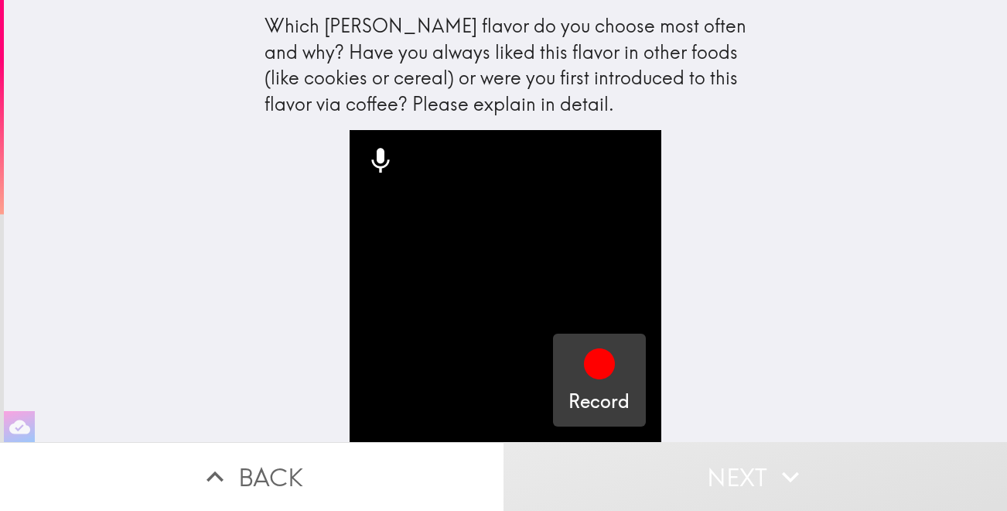
click at [603, 375] on icon "button" at bounding box center [599, 363] width 31 height 31
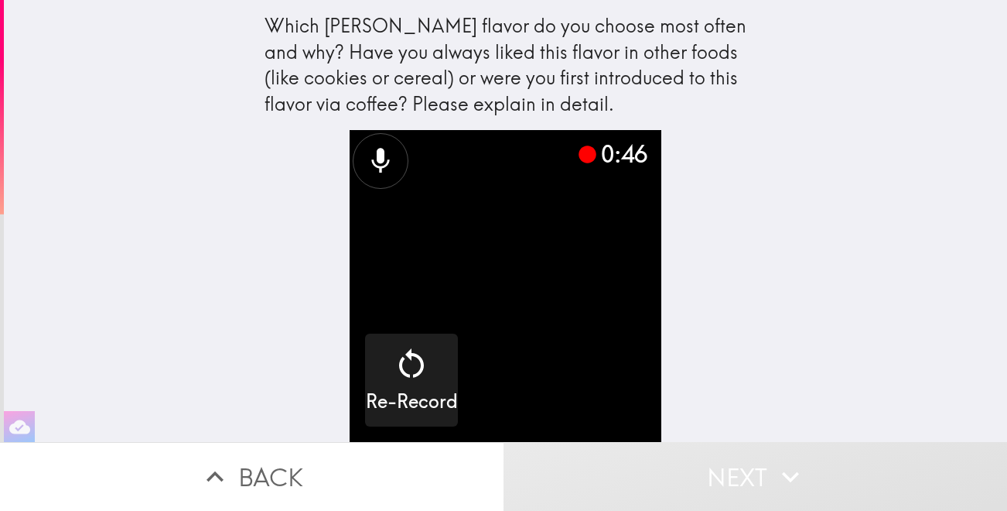
click at [594, 306] on video "button" at bounding box center [506, 286] width 312 height 312
click at [549, 256] on video "button" at bounding box center [506, 286] width 312 height 312
click at [488, 288] on video "button" at bounding box center [506, 286] width 312 height 312
click at [737, 306] on div "0:53 Re-Record" at bounding box center [505, 286] width 495 height 312
click at [702, 483] on button "Next" at bounding box center [756, 476] width 504 height 69
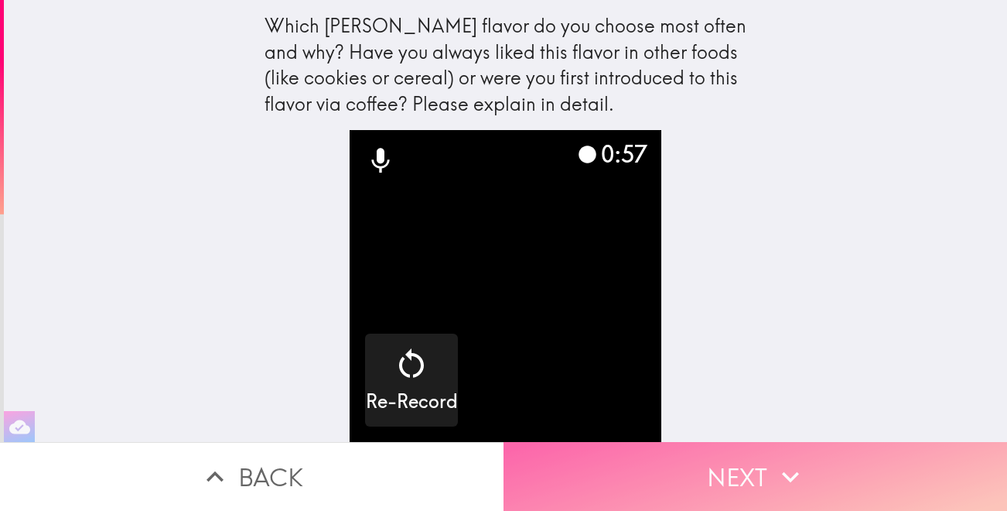
click at [702, 483] on button "Next" at bounding box center [756, 476] width 504 height 69
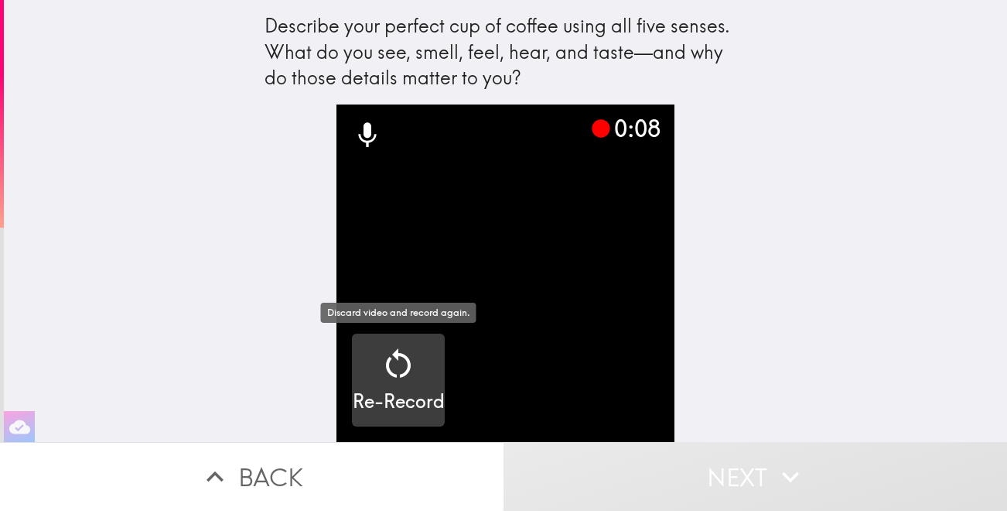
click at [398, 378] on icon "button" at bounding box center [398, 363] width 37 height 37
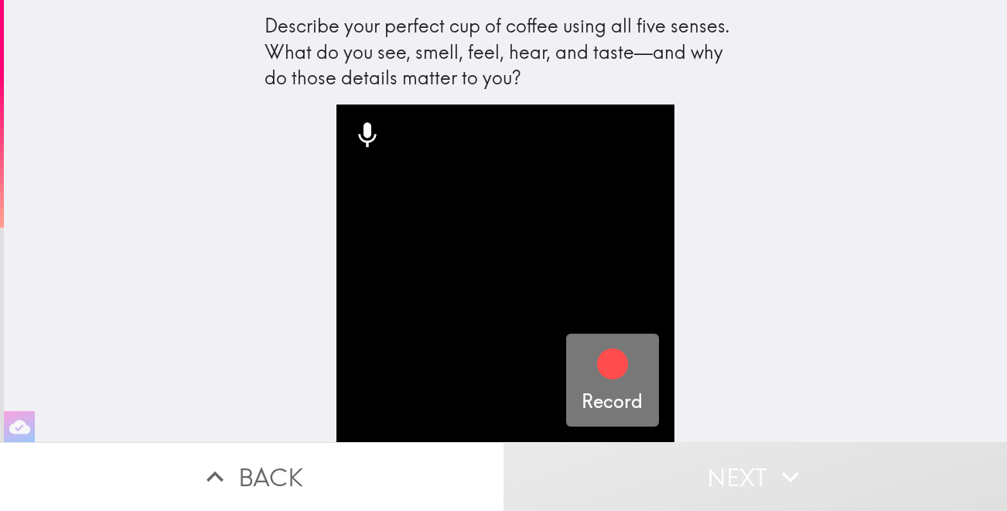
click at [610, 365] on icon "button" at bounding box center [612, 363] width 31 height 31
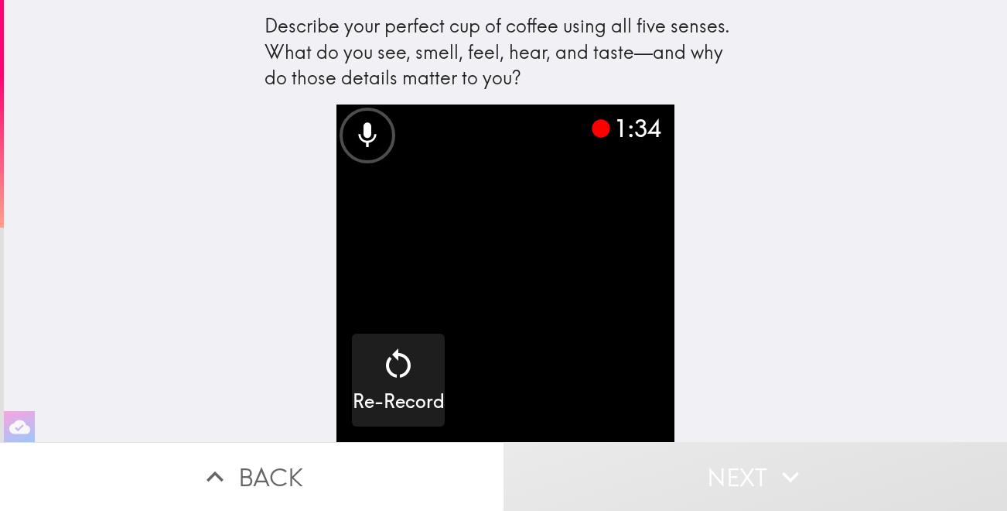
click at [697, 384] on div "1:34 Re-Record" at bounding box center [505, 272] width 495 height 337
click at [697, 470] on button "Next" at bounding box center [756, 476] width 504 height 69
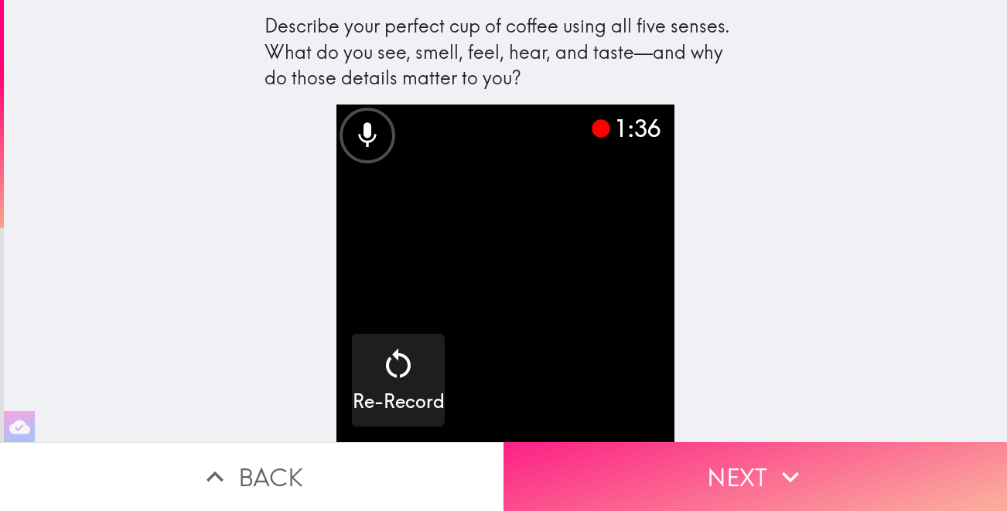
click at [740, 470] on button "Next" at bounding box center [756, 476] width 504 height 69
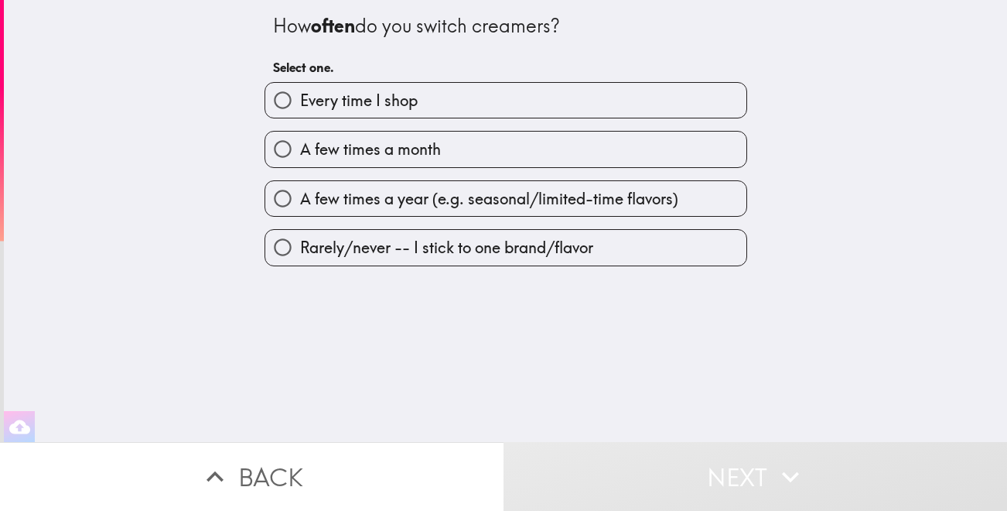
click at [441, 196] on span "A few times a year (e.g. seasonal/limited-time flavors)" at bounding box center [489, 199] width 378 height 22
click at [300, 196] on input "A few times a year (e.g. seasonal/limited-time flavors)" at bounding box center [282, 198] width 35 height 35
radio input "true"
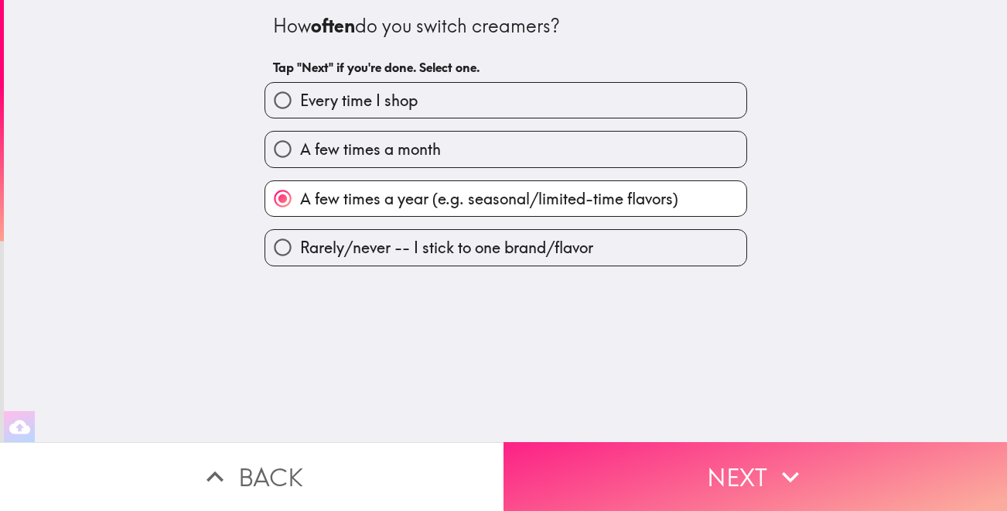
click at [633, 481] on button "Next" at bounding box center [756, 476] width 504 height 69
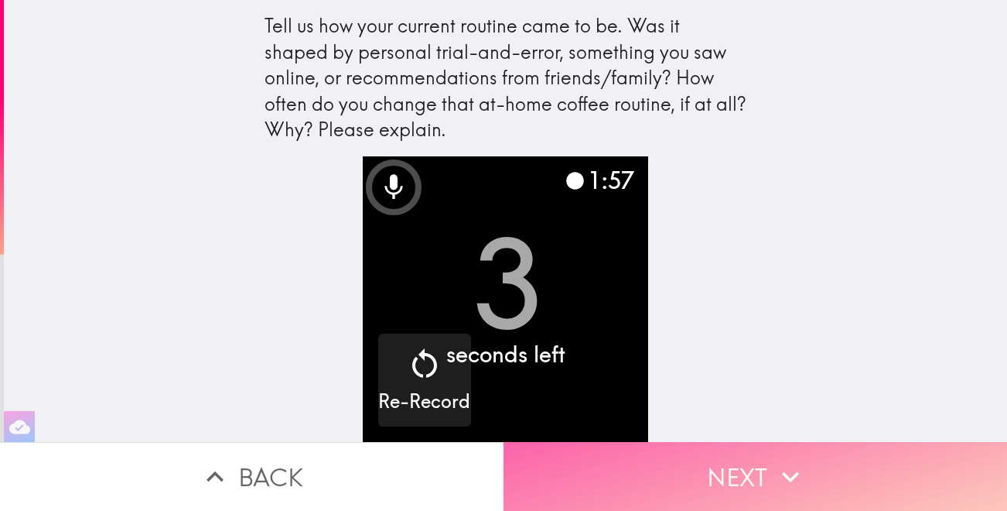
click at [672, 465] on button "Next" at bounding box center [756, 476] width 504 height 69
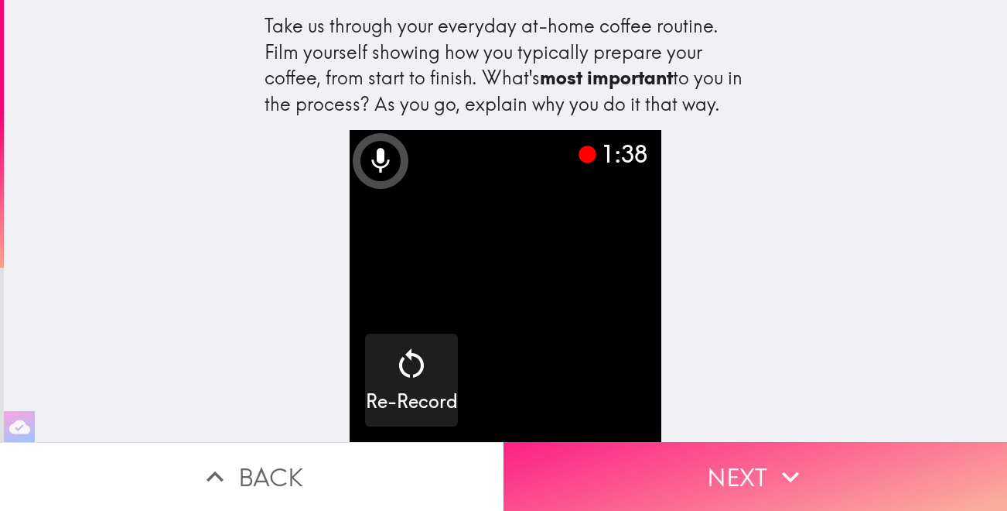
click at [764, 470] on button "Next" at bounding box center [756, 476] width 504 height 69
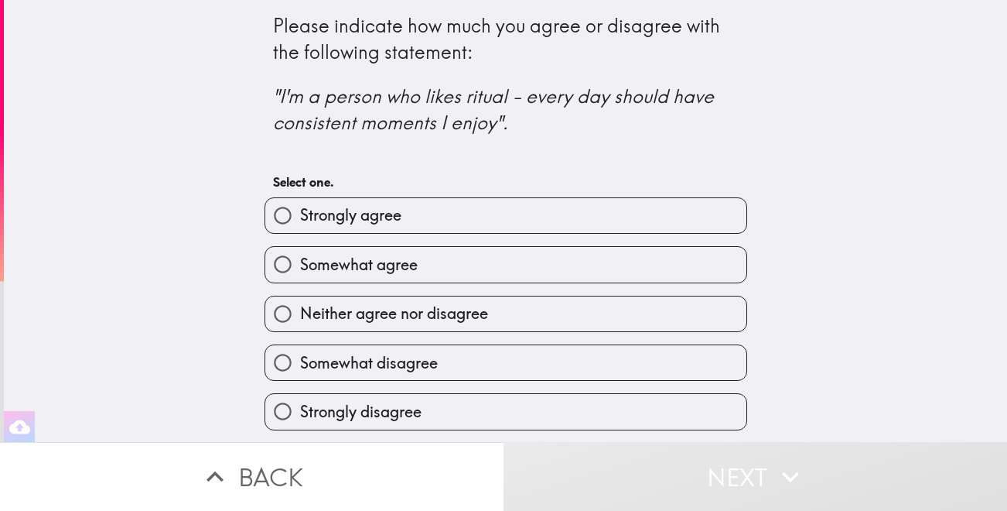
click at [410, 268] on span "Somewhat agree" at bounding box center [359, 265] width 118 height 22
click at [300, 268] on input "Somewhat agree" at bounding box center [282, 264] width 35 height 35
radio input "true"
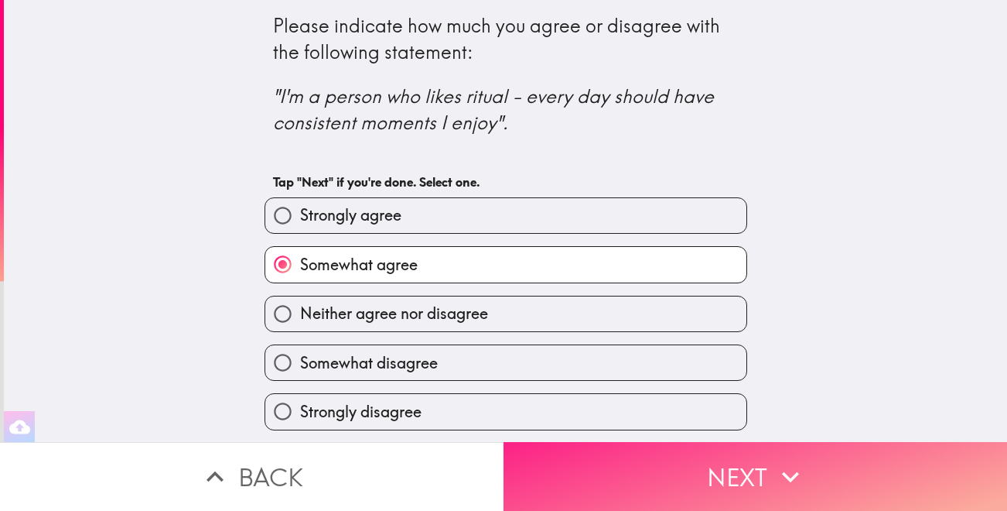
click at [681, 466] on button "Next" at bounding box center [756, 476] width 504 height 69
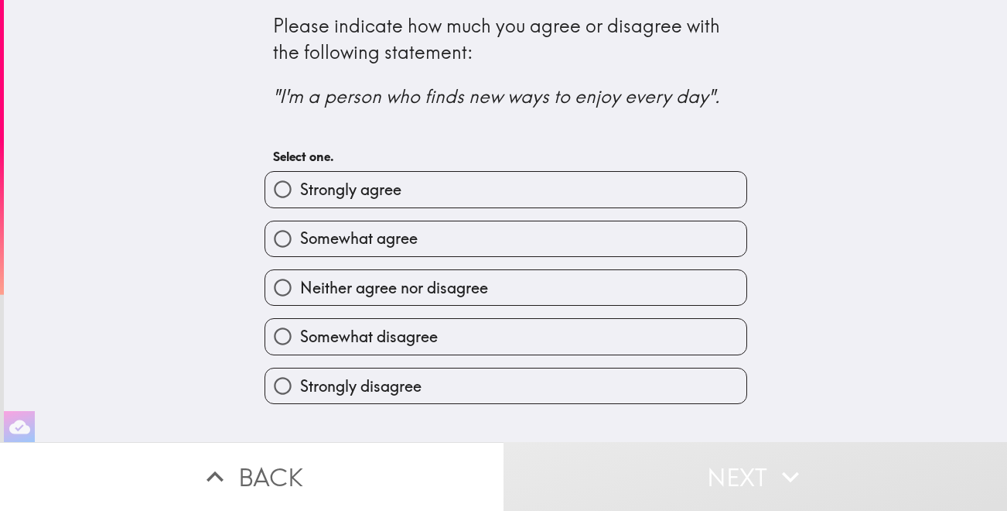
click at [483, 237] on label "Somewhat agree" at bounding box center [505, 238] width 481 height 35
click at [300, 237] on input "Somewhat agree" at bounding box center [282, 238] width 35 height 35
radio input "true"
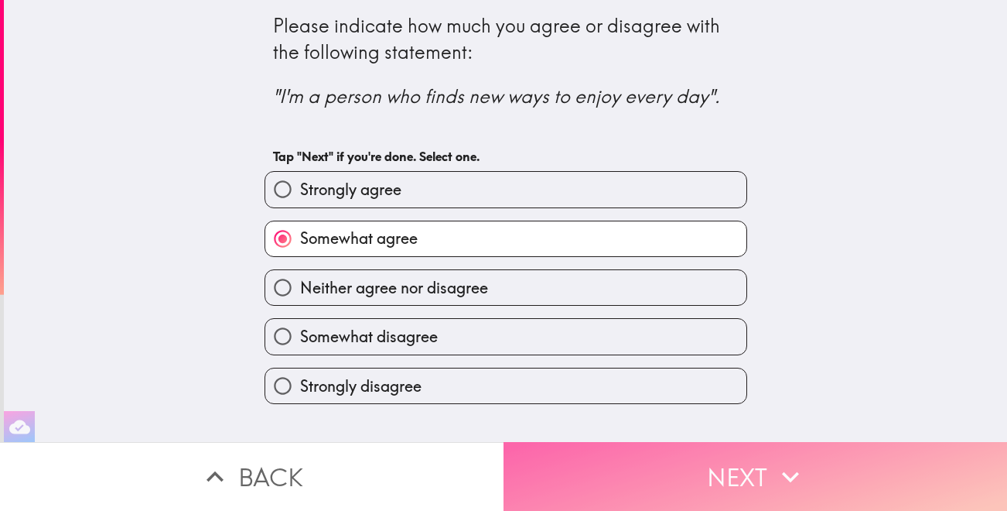
click at [736, 470] on button "Next" at bounding box center [756, 476] width 504 height 69
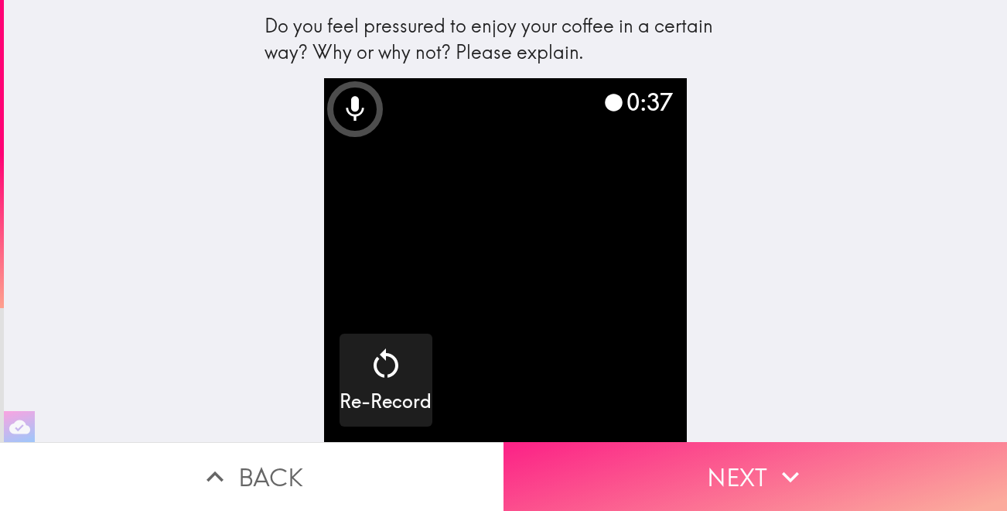
click at [789, 465] on icon "button" at bounding box center [790, 476] width 34 height 34
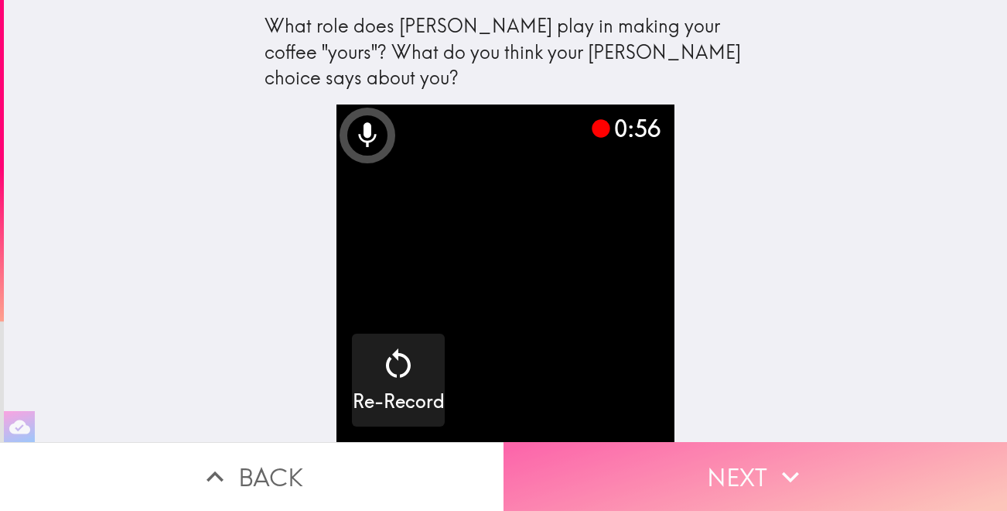
click at [749, 480] on button "Next" at bounding box center [756, 476] width 504 height 69
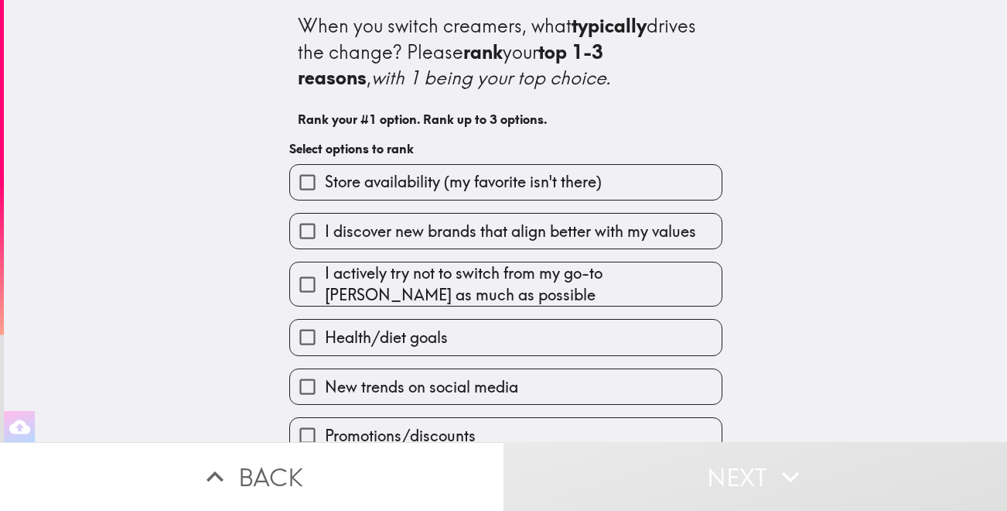
click at [580, 187] on span "Store availability (my favorite isn't there)" at bounding box center [463, 182] width 277 height 22
click at [325, 187] on input "Store availability (my favorite isn't there)" at bounding box center [307, 182] width 35 height 35
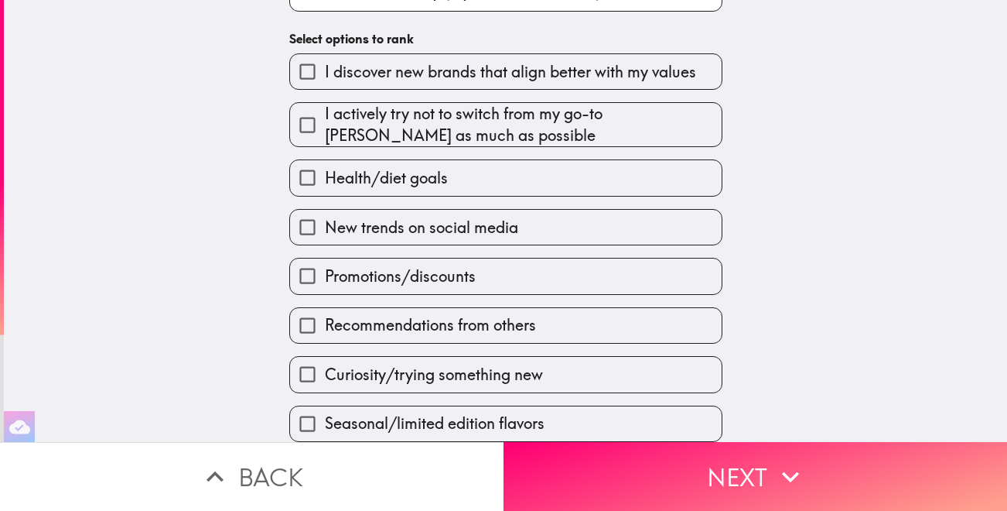
scroll to position [169, 0]
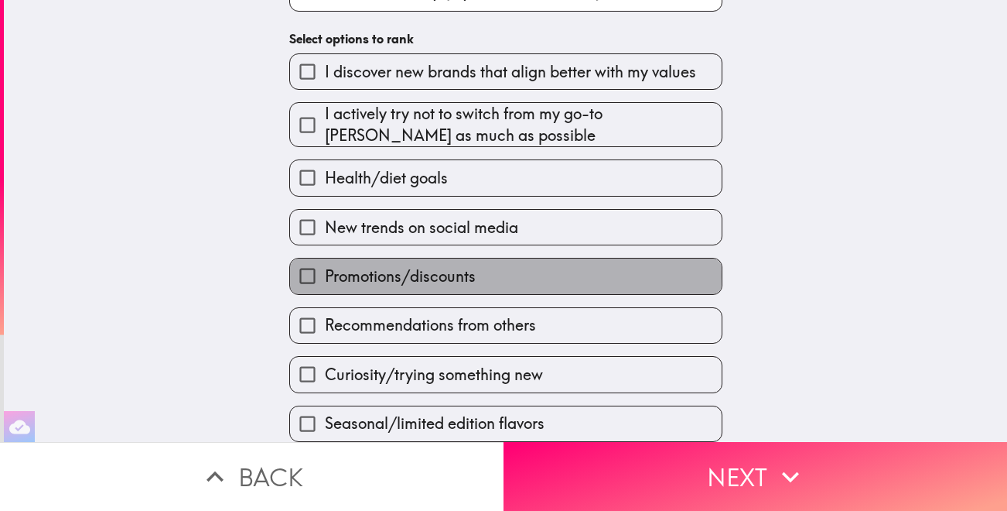
click at [445, 273] on span "Promotions/discounts" at bounding box center [400, 276] width 151 height 22
click at [325, 273] on input "Promotions/discounts" at bounding box center [307, 275] width 35 height 35
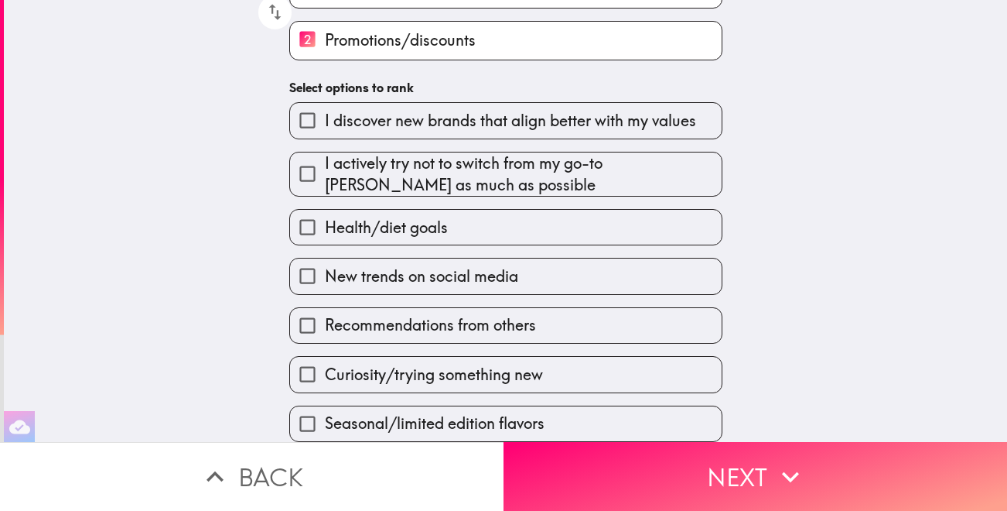
scroll to position [172, 0]
click at [460, 409] on label "Seasonal/limited edition flavors" at bounding box center [506, 423] width 432 height 35
click at [325, 409] on input "Seasonal/limited edition flavors" at bounding box center [307, 423] width 35 height 35
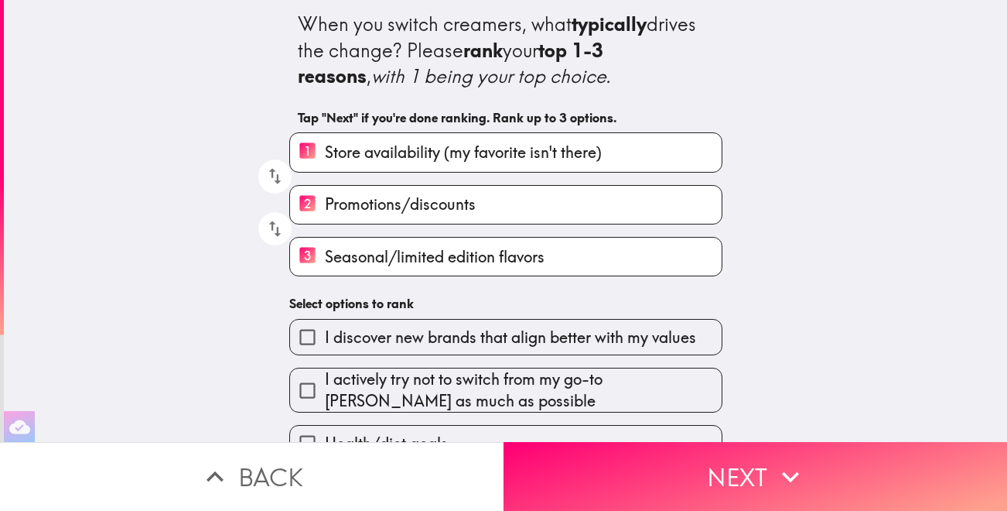
scroll to position [0, 0]
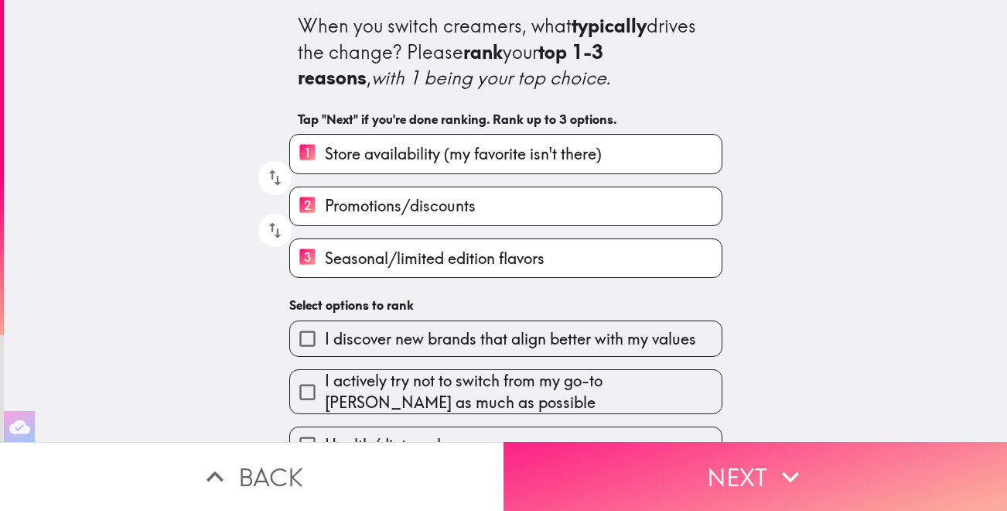
click at [727, 465] on button "Next" at bounding box center [756, 476] width 504 height 69
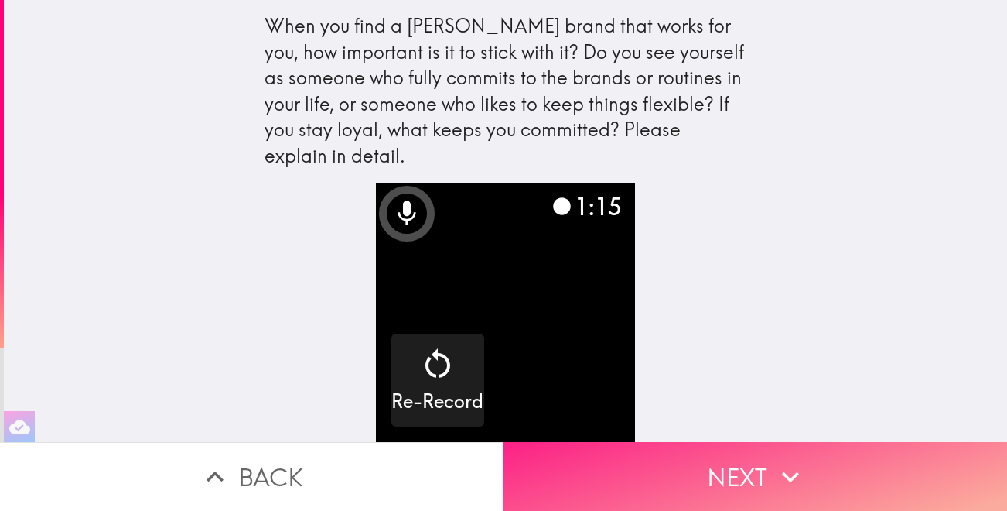
click at [739, 469] on button "Next" at bounding box center [756, 476] width 504 height 69
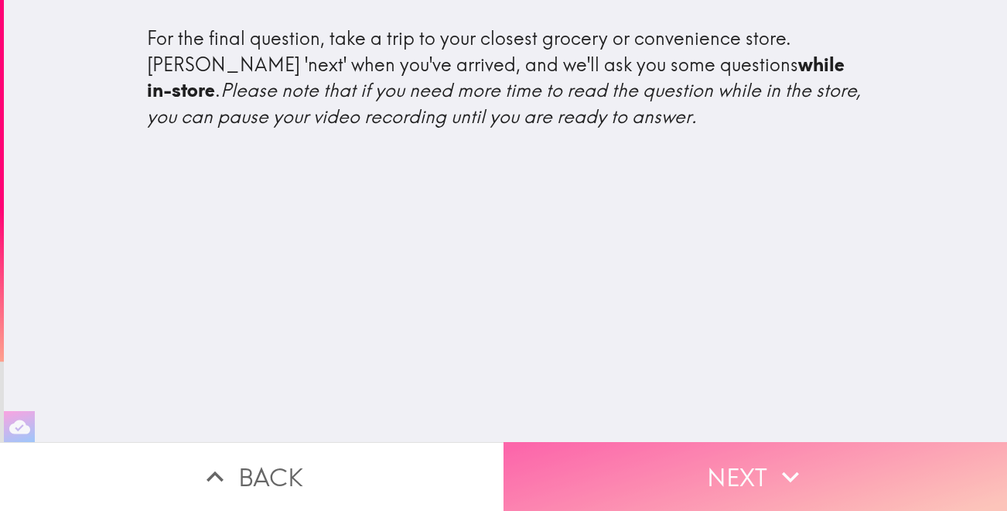
click at [681, 475] on button "Next" at bounding box center [756, 476] width 504 height 69
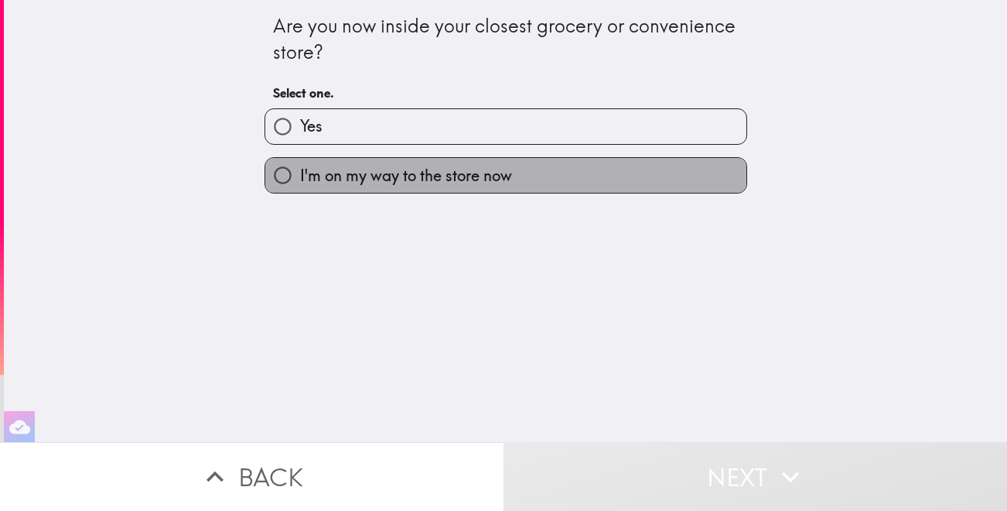
click at [459, 176] on span "I'm on my way to the store now" at bounding box center [406, 176] width 212 height 22
click at [300, 176] on input "I'm on my way to the store now" at bounding box center [282, 175] width 35 height 35
radio input "true"
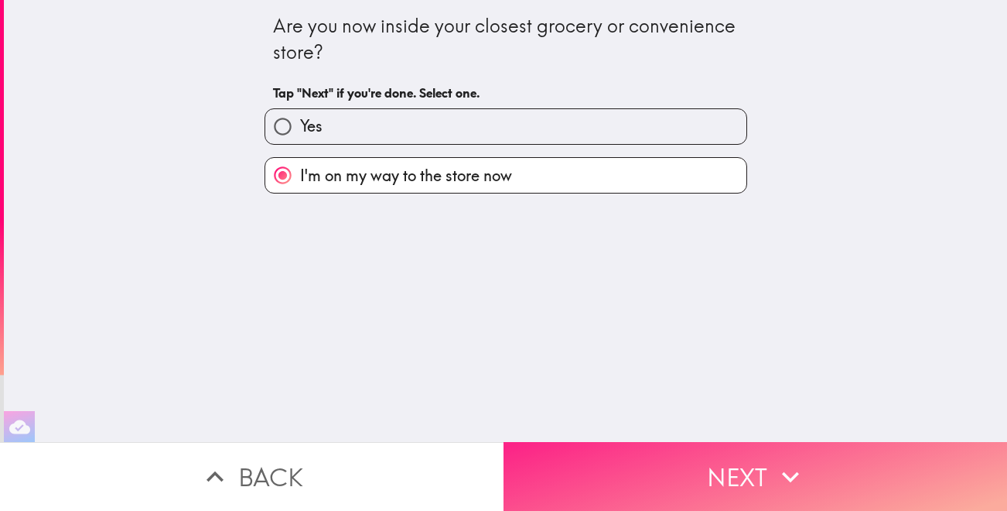
click at [659, 477] on button "Next" at bounding box center [756, 476] width 504 height 69
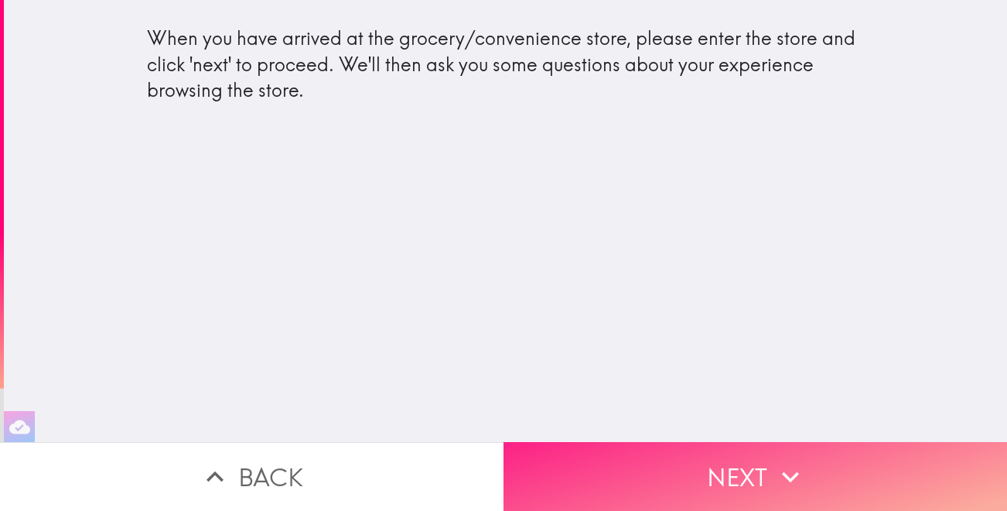
click at [726, 467] on button "Next" at bounding box center [756, 476] width 504 height 69
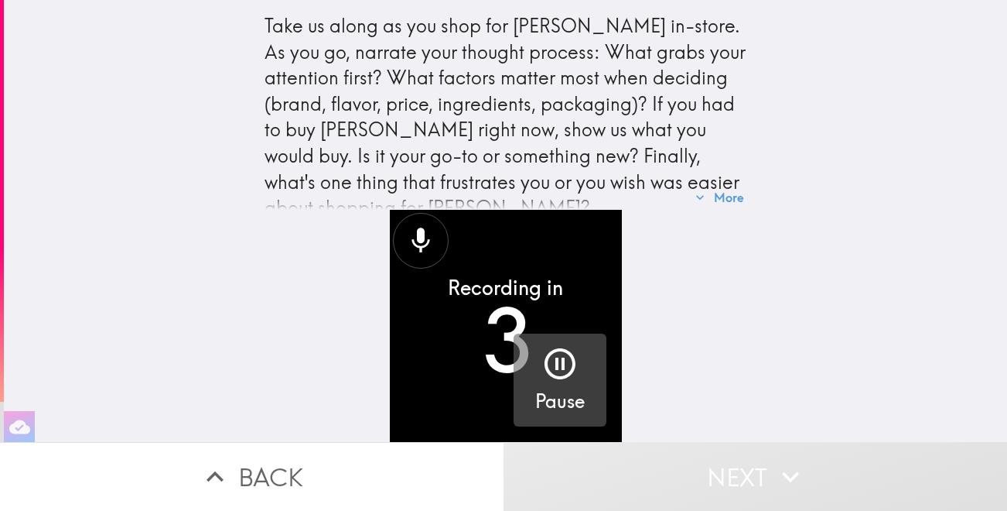
click at [565, 353] on icon "button" at bounding box center [559, 363] width 37 height 37
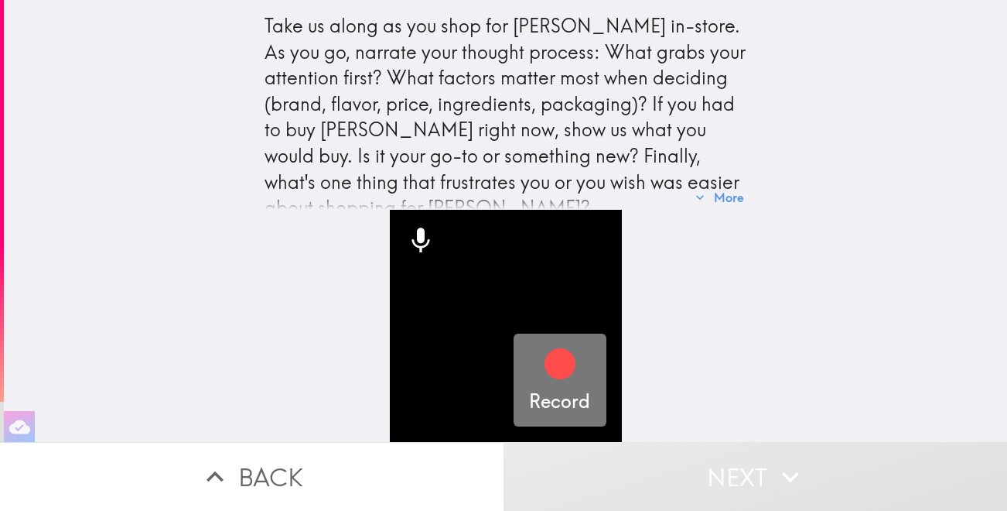
click at [560, 364] on icon "button" at bounding box center [560, 363] width 31 height 31
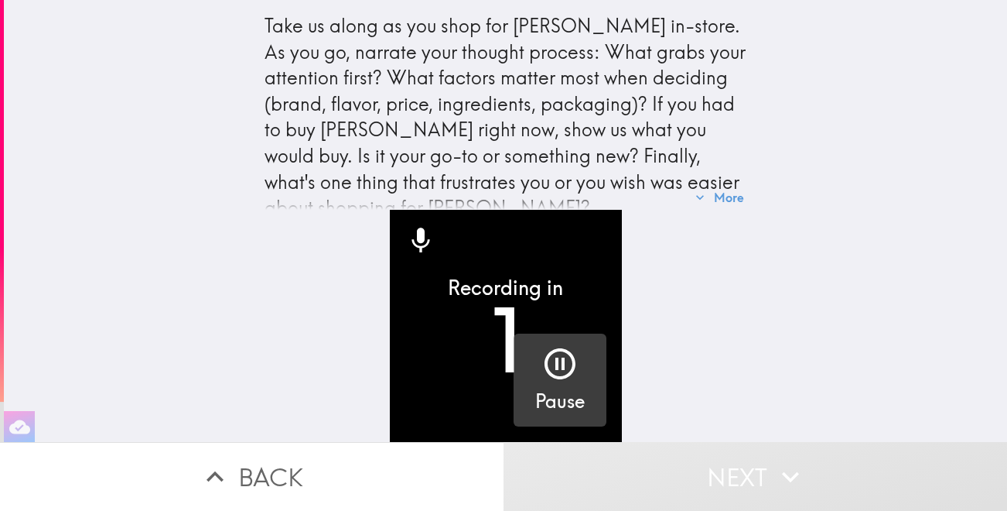
click at [561, 364] on icon "button" at bounding box center [560, 363] width 31 height 31
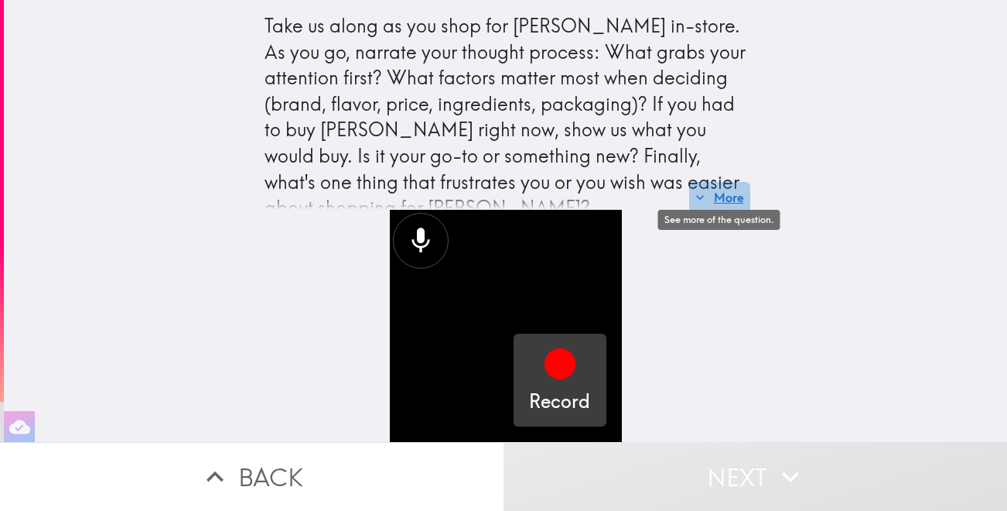
click at [738, 195] on button "More" at bounding box center [719, 197] width 61 height 31
